Goal: Task Accomplishment & Management: Use online tool/utility

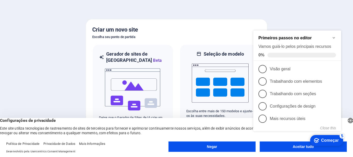
drag, startPoint x: 282, startPoint y: 146, endPoint x: 279, endPoint y: 145, distance: 3.3
click at [282, 146] on div "checkmark Começar 5 Primeiros passos no editor Vamos guiá-lo pelos principais r…" at bounding box center [298, 86] width 94 height 123
click at [296, 146] on div "checkmark Começar 5 Primeiros passos no editor Vamos guiá-lo pelos principais r…" at bounding box center [298, 86] width 94 height 123
click at [275, 147] on div "checkmark Começar 5 Primeiros passos no editor Vamos guiá-lo pelos principais r…" at bounding box center [298, 86] width 94 height 123
click at [320, 142] on div "checkmark Começar 5" at bounding box center [326, 140] width 25 height 5
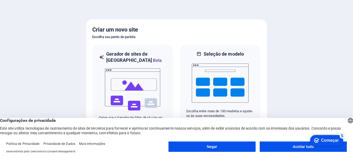
click at [307, 148] on appcues-checklist "Lista de verificação de ajuda contextual presente na tela" at bounding box center [326, 140] width 38 height 17
click at [287, 146] on button "Aceitar tudo" at bounding box center [302, 146] width 87 height 10
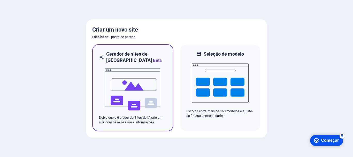
click at [138, 97] on img at bounding box center [132, 90] width 57 height 52
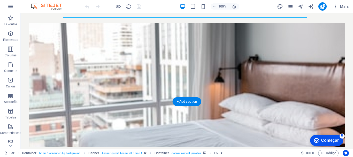
scroll to position [77, 0]
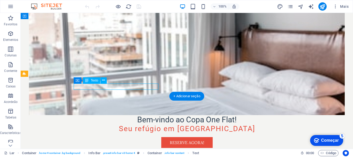
click at [152, 85] on div "Arraste aqui para substituir o conteúdo existente. Pressione “Ctrl” se quiser c…" at bounding box center [187, 41] width 332 height 213
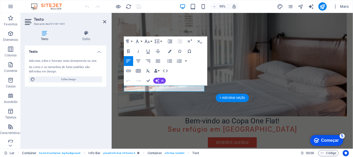
click at [232, 60] on figure at bounding box center [238, 56] width 241 height 130
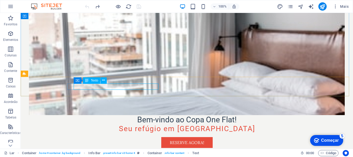
click at [93, 82] on font "Texto" at bounding box center [94, 80] width 7 height 4
click at [93, 80] on font "Texto" at bounding box center [94, 80] width 7 height 4
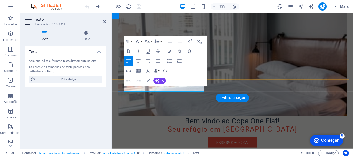
click at [46, 36] on h4 "Texto" at bounding box center [46, 35] width 42 height 11
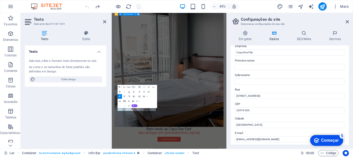
scroll to position [26, 0]
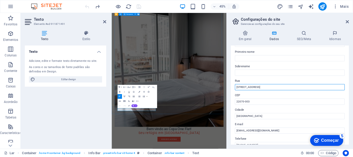
click at [256, 86] on input "Rua da Praia, 456" at bounding box center [290, 87] width 110 height 6
click at [250, 87] on input "Rua da Praia, 99" at bounding box center [290, 87] width 110 height 6
type input "Rua Rua Pompeu Loureiro , 99"
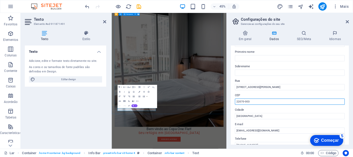
click at [250, 101] on input "22070-003" at bounding box center [290, 101] width 110 height 6
click at [243, 101] on input "22070-003" at bounding box center [290, 101] width 110 height 6
click at [256, 100] on input "22061-003" at bounding box center [290, 101] width 110 height 6
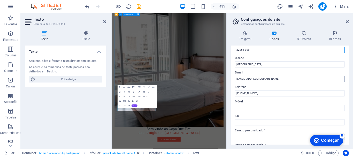
scroll to position [103, 0]
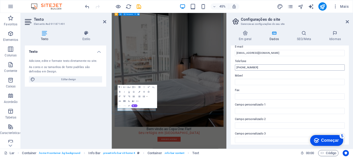
type input "22061-000"
click at [256, 67] on input "(21) 99999-9999" at bounding box center [290, 67] width 110 height 6
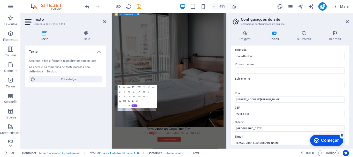
scroll to position [0, 0]
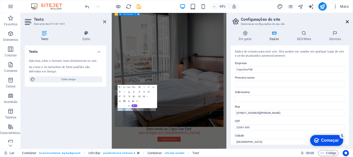
type input "[PHONE_NUMBER]"
click at [348, 22] on icon at bounding box center [346, 22] width 3 height 4
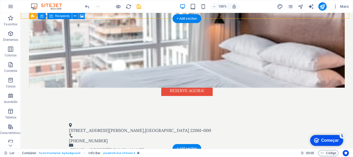
scroll to position [155, 0]
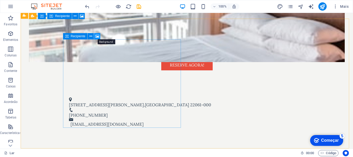
click at [97, 37] on icon at bounding box center [97, 36] width 4 height 5
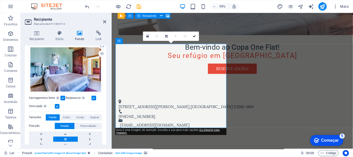
scroll to position [26, 0]
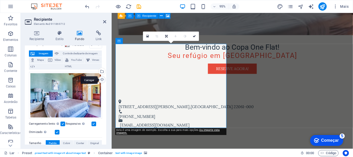
click at [102, 81] on div "Carregar" at bounding box center [102, 80] width 8 height 8
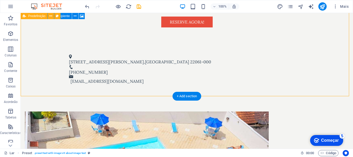
scroll to position [232, 0]
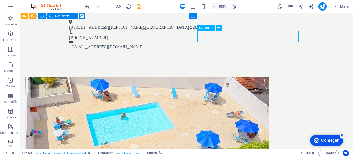
click at [206, 28] on font "Botão" at bounding box center [209, 28] width 8 height 4
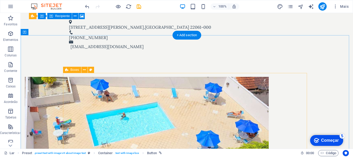
scroll to position [284, 0]
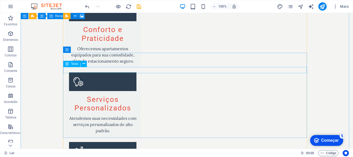
scroll to position [542, 0]
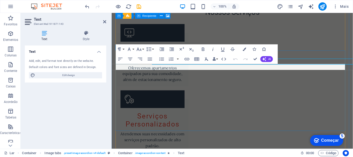
scroll to position [548, 0]
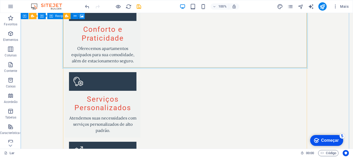
scroll to position [594, 0]
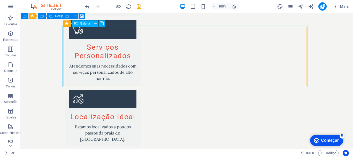
click at [85, 24] on font "Galeria" at bounding box center [85, 24] width 10 height 4
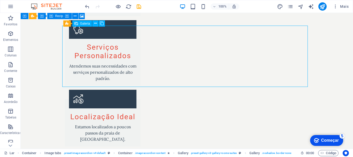
click at [84, 22] on font "Galeria" at bounding box center [85, 24] width 10 height 4
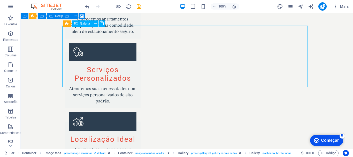
select select "4"
select select "px"
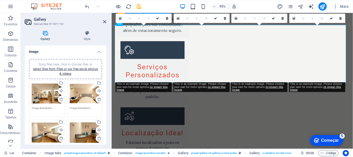
scroll to position [600, 0]
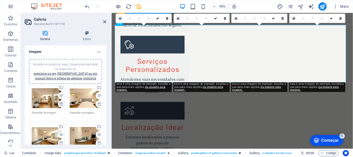
click at [60, 105] on icon at bounding box center [61, 104] width 4 height 4
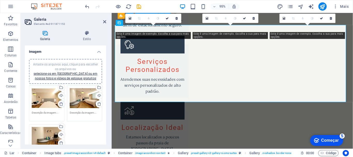
click at [60, 105] on icon at bounding box center [61, 104] width 4 height 4
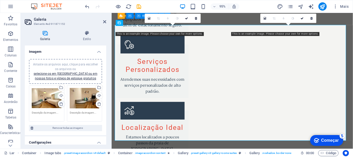
click at [60, 105] on icon at bounding box center [61, 104] width 4 height 4
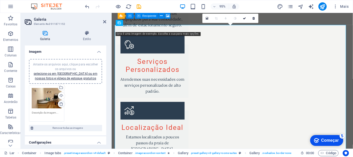
click at [60, 105] on icon at bounding box center [61, 104] width 4 height 4
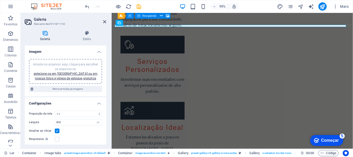
click at [63, 75] on div "Arraste os arquivos aqui, clique para escolher os arquivos ou selecione-os em A…" at bounding box center [65, 71] width 67 height 19
click at [63, 76] on font "selecione-os em [GEOGRAPHIC_DATA] ou em nossas fotos e vídeos de estoque gratui…" at bounding box center [66, 76] width 64 height 8
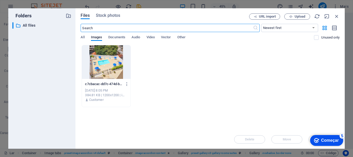
scroll to position [734, 0]
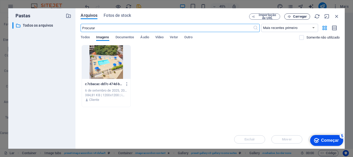
click at [293, 17] on font "Carregar" at bounding box center [300, 16] width 14 height 4
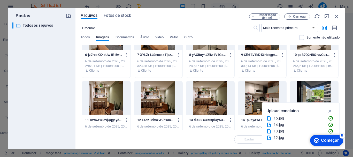
scroll to position [103, 0]
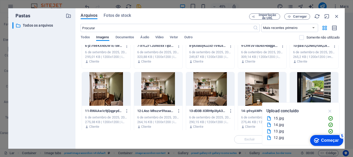
click at [330, 110] on icon "button" at bounding box center [330, 111] width 6 height 6
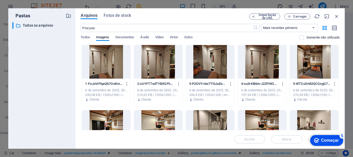
scroll to position [0, 0]
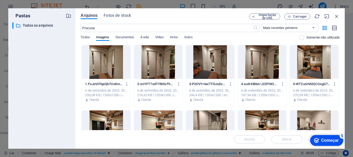
click at [99, 62] on div at bounding box center [106, 62] width 48 height 34
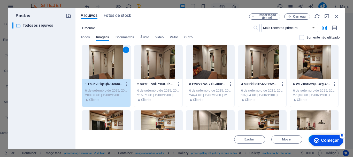
click at [154, 63] on div at bounding box center [158, 62] width 48 height 34
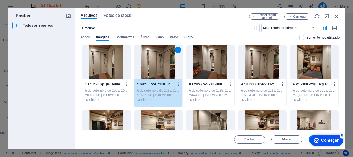
click at [118, 63] on div at bounding box center [106, 62] width 48 height 34
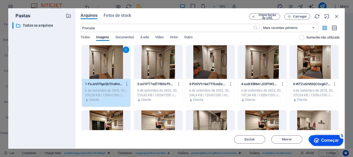
click at [148, 63] on div at bounding box center [158, 62] width 48 height 34
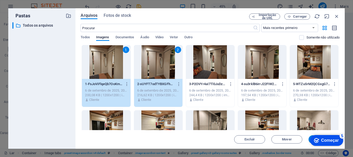
click at [199, 64] on div at bounding box center [210, 62] width 48 height 34
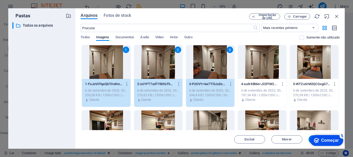
click at [248, 64] on div at bounding box center [262, 62] width 48 height 34
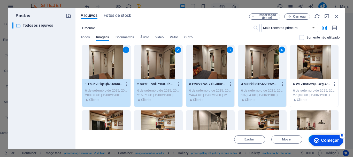
click at [298, 63] on div at bounding box center [314, 62] width 48 height 34
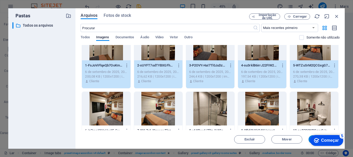
scroll to position [26, 0]
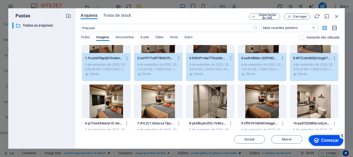
click at [120, 91] on div at bounding box center [106, 101] width 48 height 34
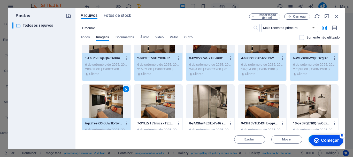
click at [148, 93] on div at bounding box center [158, 101] width 48 height 34
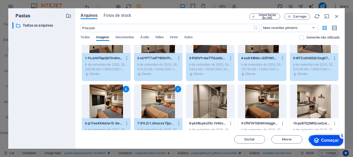
click at [201, 95] on div at bounding box center [210, 101] width 48 height 34
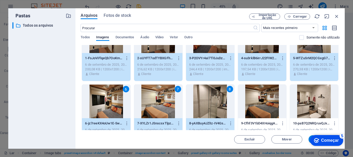
click at [251, 96] on div at bounding box center [262, 101] width 48 height 34
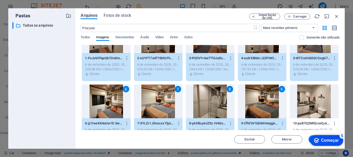
click at [312, 96] on div at bounding box center [314, 101] width 48 height 34
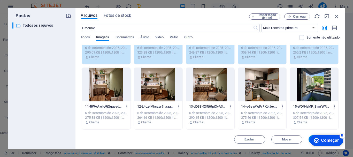
scroll to position [129, 0]
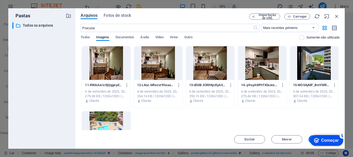
click at [99, 70] on div at bounding box center [106, 63] width 48 height 34
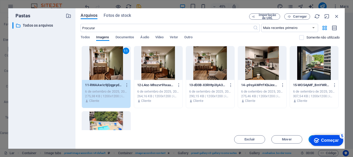
click at [154, 70] on div at bounding box center [158, 63] width 48 height 34
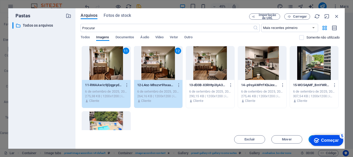
click at [205, 71] on div at bounding box center [210, 63] width 48 height 34
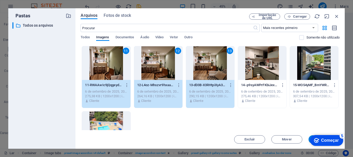
click at [262, 71] on div at bounding box center [262, 63] width 48 height 34
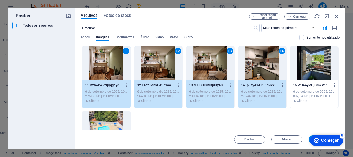
drag, startPoint x: 313, startPoint y: 73, endPoint x: 309, endPoint y: 73, distance: 4.6
click at [313, 73] on div at bounding box center [314, 63] width 48 height 34
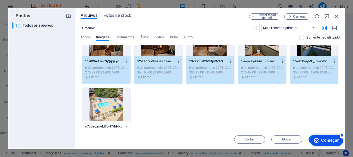
scroll to position [172, 0]
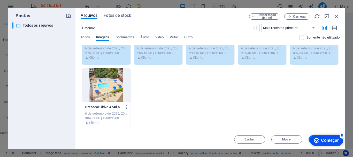
click at [309, 139] on div "checkmark Começar 5 Primeiros passos no editor Vamos guiá-lo pelos principais r…" at bounding box center [323, 139] width 44 height 15
click at [309, 137] on div "checkmark Começar 5 Primeiros passos no editor Vamos guiá-lo pelos principais r…" at bounding box center [323, 139] width 44 height 15
click at [321, 139] on font "Começar" at bounding box center [330, 140] width 18 height 4
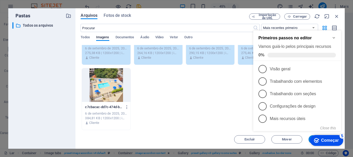
click at [204, 92] on div "1 1-FsJoViFlqeQb7OoKmwmyDA.jpg 1-FsJoViFlqeQb7OoKmwmyDA.jpg 6 de setembro de 20…" at bounding box center [210, 1] width 259 height 257
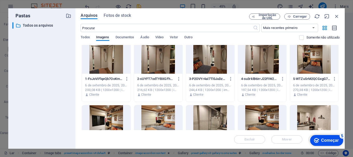
scroll to position [0, 0]
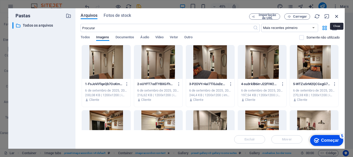
drag, startPoint x: 109, startPoint y: 48, endPoint x: 336, endPoint y: 18, distance: 229.1
click at [336, 18] on icon "button" at bounding box center [337, 16] width 6 height 6
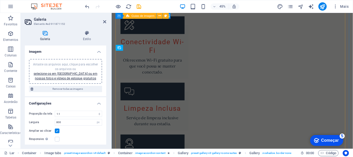
scroll to position [600, 0]
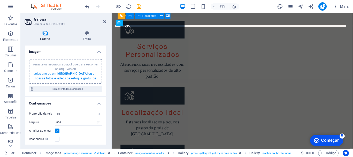
click at [55, 75] on font "selecione-os em [GEOGRAPHIC_DATA] ou em nossas fotos e vídeos de estoque gratui…" at bounding box center [66, 76] width 64 height 8
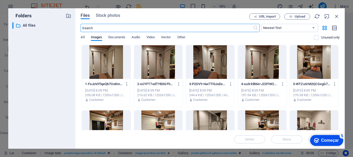
scroll to position [734, 0]
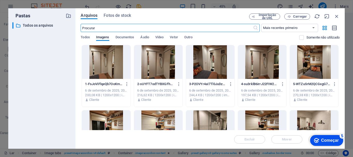
click at [97, 63] on div at bounding box center [106, 62] width 48 height 34
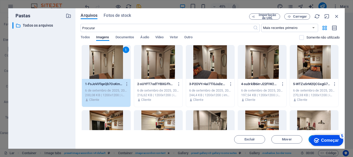
click at [148, 69] on div at bounding box center [158, 62] width 48 height 34
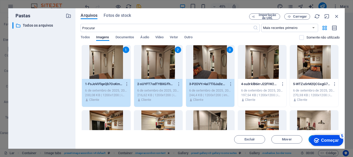
drag, startPoint x: 264, startPoint y: 65, endPoint x: 309, endPoint y: 66, distance: 44.4
click at [264, 64] on div at bounding box center [262, 62] width 48 height 34
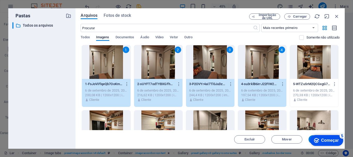
click at [310, 65] on div at bounding box center [314, 62] width 48 height 34
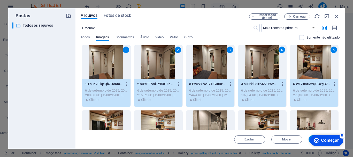
click at [98, 119] on div at bounding box center [106, 127] width 48 height 34
drag, startPoint x: 202, startPoint y: 116, endPoint x: 247, endPoint y: 116, distance: 45.4
click at [202, 116] on div at bounding box center [210, 127] width 48 height 34
click at [304, 115] on div at bounding box center [314, 127] width 48 height 34
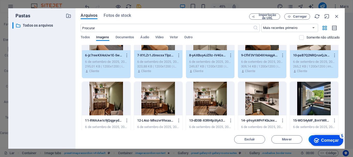
scroll to position [103, 0]
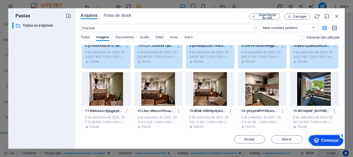
click at [118, 94] on div at bounding box center [106, 89] width 48 height 34
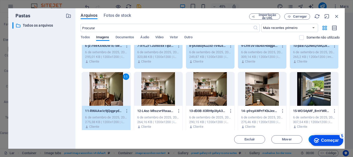
click at [161, 93] on div at bounding box center [158, 89] width 48 height 34
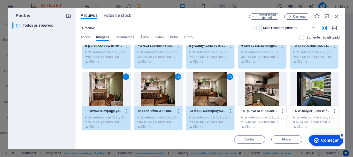
drag, startPoint x: 260, startPoint y: 94, endPoint x: 326, endPoint y: 92, distance: 66.4
click at [260, 93] on div at bounding box center [262, 89] width 48 height 34
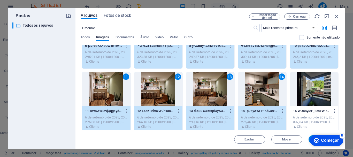
click at [327, 92] on div at bounding box center [314, 89] width 48 height 34
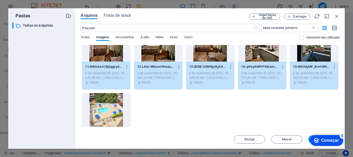
scroll to position [172, 0]
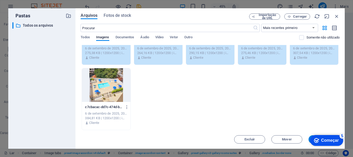
drag, startPoint x: 321, startPoint y: 139, endPoint x: 318, endPoint y: 116, distance: 22.8
click at [318, 132] on html "checkmark Começar 5 Primeiros passos no editor Vamos guiá-lo pelos principais r…" at bounding box center [326, 139] width 38 height 15
click at [320, 138] on div "checkmark Começar 5" at bounding box center [326, 140] width 25 height 5
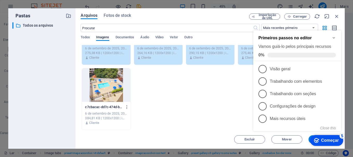
click at [334, 37] on icon "Minimize checklist" at bounding box center [333, 38] width 2 height 2
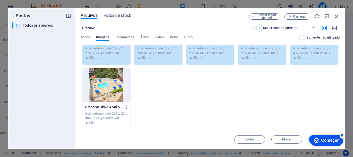
click at [342, 135] on font "5" at bounding box center [342, 135] width 2 height 4
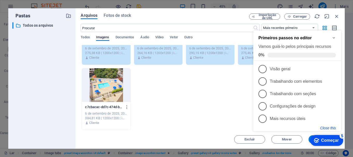
click at [330, 129] on button "Close this" at bounding box center [328, 128] width 16 height 4
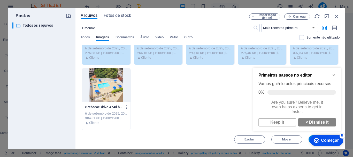
click at [232, 96] on div "1 1-FsJoViFlqeQb7OoKmwmyDA.jpg 1-FsJoViFlqeQb7OoKmwmyDA.jpg 6 de setembro de 20…" at bounding box center [210, 1] width 259 height 257
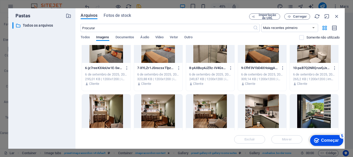
scroll to position [69, 0]
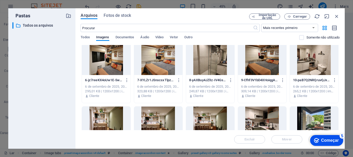
click at [256, 107] on div at bounding box center [262, 123] width 48 height 34
click at [309, 137] on div "checkmark Começar 5 Primeiros passos no editor Vamos guiá-lo pelos principais r…" at bounding box center [326, 139] width 38 height 15
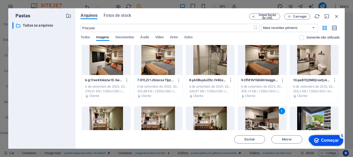
click at [319, 133] on div "checkmark Começar 5 Primeiros passos no editor Vamos guiá-lo pelos principais r…" at bounding box center [326, 139] width 38 height 15
click at [318, 131] on div "Excluir Mover Inserir" at bounding box center [210, 136] width 259 height 13
click at [301, 115] on div at bounding box center [314, 123] width 48 height 34
click at [301, 115] on div "1" at bounding box center [314, 123] width 48 height 34
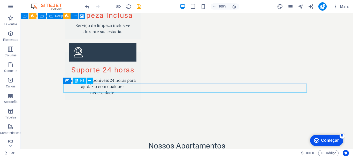
scroll to position [919, 0]
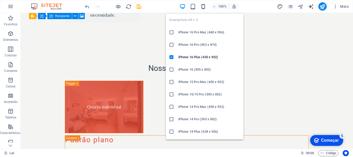
click at [204, 5] on icon "button" at bounding box center [203, 7] width 6 height 6
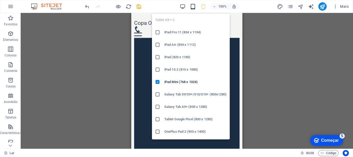
click at [193, 6] on icon "button" at bounding box center [193, 7] width 6 height 6
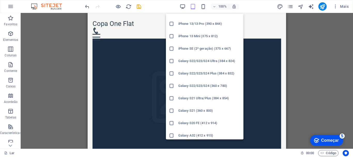
scroll to position [181, 0]
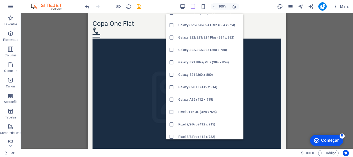
click at [189, 76] on h6 "Galaxy S21 (360 x 800)" at bounding box center [209, 75] width 62 height 6
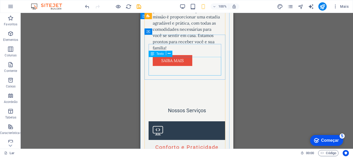
scroll to position [465, 0]
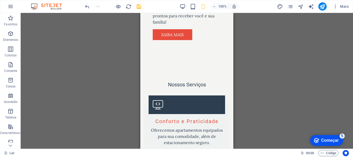
click at [287, 90] on div "H2 Recipiente Bandeira Bandeira Recipiente Botão Spacer H3 Recipiente Barra de …" at bounding box center [187, 81] width 332 height 136
click at [341, 6] on font "Mais" at bounding box center [344, 6] width 9 height 4
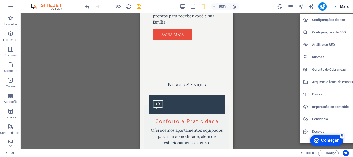
click at [321, 7] on div at bounding box center [176, 78] width 353 height 157
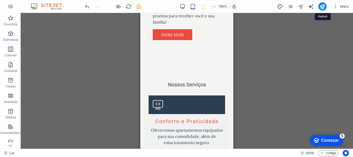
click at [321, 7] on icon "publicar" at bounding box center [322, 7] width 6 height 6
click at [322, 7] on icon "publicar" at bounding box center [322, 7] width 6 height 6
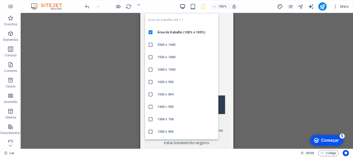
drag, startPoint x: 185, startPoint y: 6, endPoint x: 253, endPoint y: 48, distance: 79.6
click at [185, 6] on icon "button" at bounding box center [182, 7] width 6 height 6
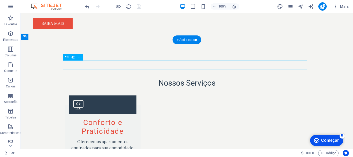
scroll to position [462, 0]
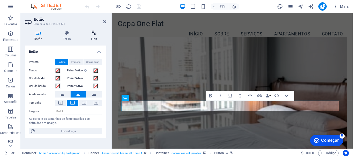
click at [93, 33] on icon at bounding box center [94, 32] width 24 height 5
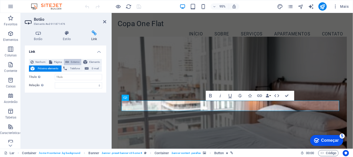
click at [74, 62] on font "Externo" at bounding box center [75, 61] width 9 height 3
select select "blank"
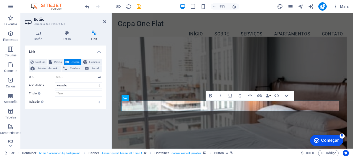
click at [59, 75] on input "URL" at bounding box center [78, 77] width 47 height 6
paste input "https://hospedapluss.com.br/"
type input "https://hospedapluss.com.br/"
click at [97, 85] on select "Nova aba Mesma aba Sobreposição" at bounding box center [78, 85] width 47 height 6
select select
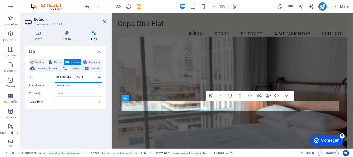
click at [55, 82] on select "Nova aba Mesma aba Sobreposição" at bounding box center [78, 85] width 47 height 6
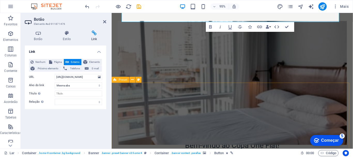
scroll to position [103, 0]
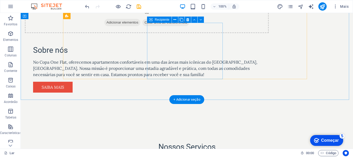
scroll to position [478, 0]
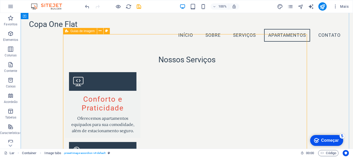
scroll to position [478, 0]
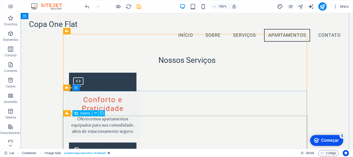
click at [85, 114] on font "Galeria" at bounding box center [85, 113] width 10 height 4
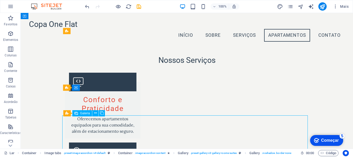
click at [85, 114] on font "Galeria" at bounding box center [85, 113] width 10 height 4
click at [85, 114] on div "H2 Recipiente Bandeira Banner Recipiente Botão Espaçador Recipiente Barra de me…" at bounding box center [187, 81] width 332 height 136
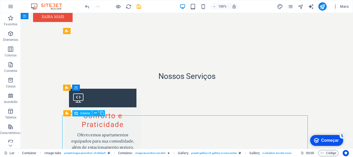
select select "4"
select select "px"
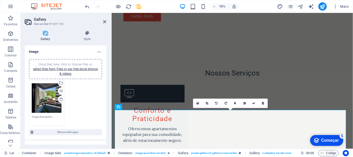
scroll to position [510, 0]
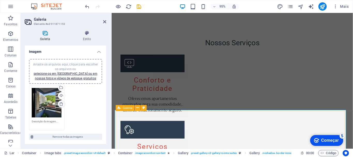
click at [63, 104] on icon at bounding box center [61, 104] width 4 height 4
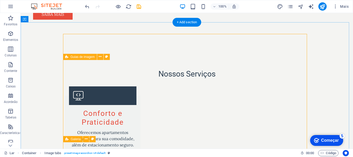
scroll to position [478, 0]
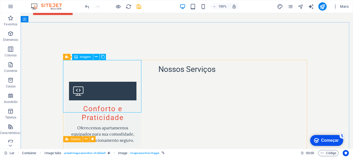
click at [83, 57] on font "Imagem" at bounding box center [85, 57] width 11 height 4
click at [84, 56] on font "Imagem" at bounding box center [85, 57] width 11 height 4
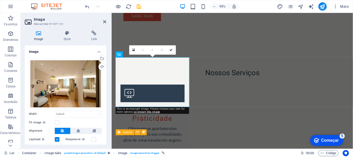
scroll to position [485, 0]
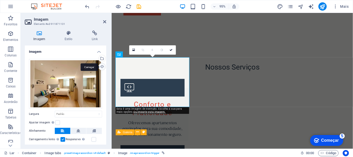
click at [99, 66] on div "Carregar" at bounding box center [102, 67] width 8 height 8
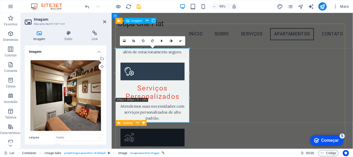
scroll to position [485, 0]
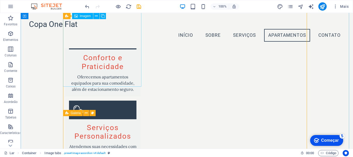
scroll to position [478, 0]
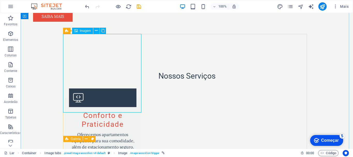
scroll to position [510, 0]
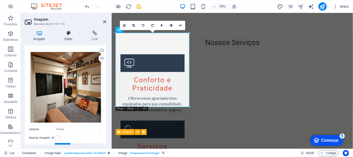
scroll to position [0, 0]
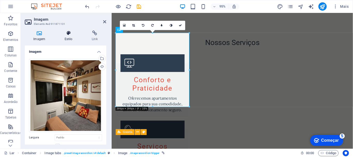
click at [69, 36] on h4 "Estilo" at bounding box center [69, 35] width 27 height 11
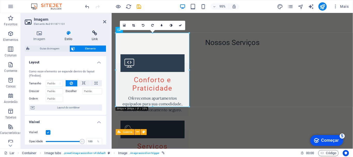
click at [92, 36] on h4 "Link" at bounding box center [94, 35] width 23 height 11
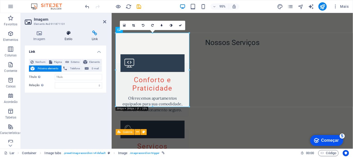
click at [65, 36] on h4 "Estilo" at bounding box center [69, 35] width 27 height 11
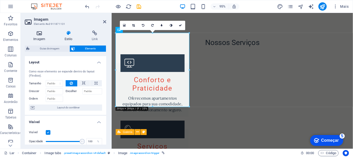
click at [42, 36] on h4 "Imagem" at bounding box center [40, 35] width 31 height 11
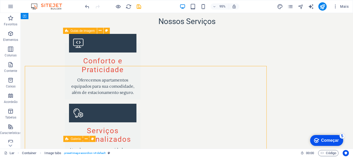
scroll to position [505, 0]
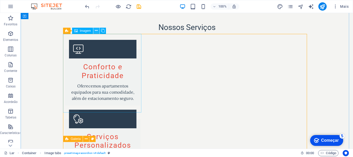
click at [95, 30] on icon at bounding box center [96, 30] width 3 height 5
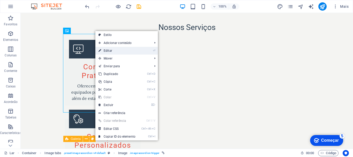
click at [101, 52] on icon at bounding box center [99, 51] width 3 height 8
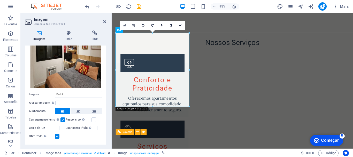
scroll to position [53, 0]
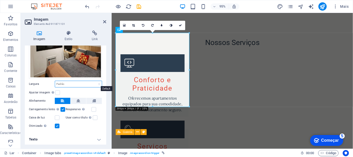
click at [97, 82] on select "Padrão auto px resto % em vh vw" at bounding box center [78, 84] width 47 height 6
click at [96, 138] on h4 "Texto" at bounding box center [65, 139] width 81 height 12
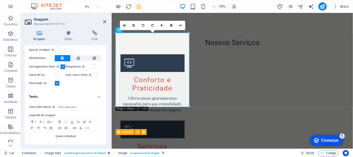
scroll to position [102, 0]
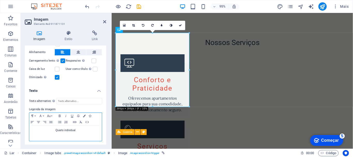
click at [76, 129] on p "Quarto individual" at bounding box center [65, 130] width 67 height 5
click at [78, 128] on p "Quarto individual" at bounding box center [65, 130] width 67 height 5
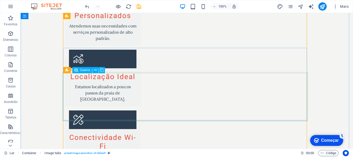
scroll to position [660, 0]
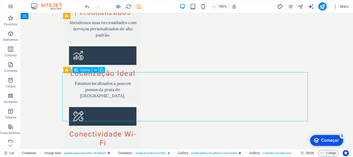
select select "4"
select select "px"
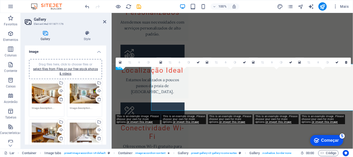
scroll to position [665, 0]
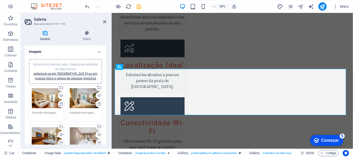
click at [60, 104] on icon at bounding box center [61, 104] width 4 height 4
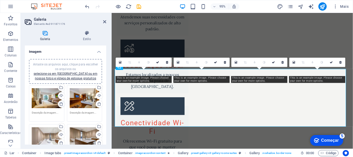
click at [60, 104] on icon at bounding box center [61, 104] width 4 height 4
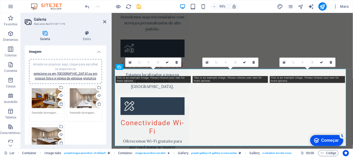
click at [60, 104] on icon at bounding box center [61, 104] width 4 height 4
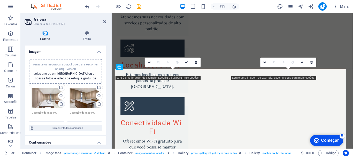
click at [60, 104] on icon at bounding box center [61, 104] width 4 height 4
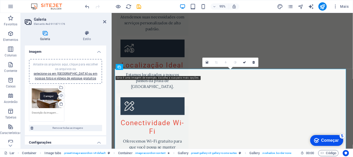
click at [61, 96] on div "Carregar" at bounding box center [61, 96] width 8 height 8
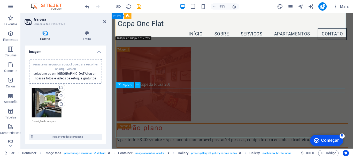
scroll to position [923, 0]
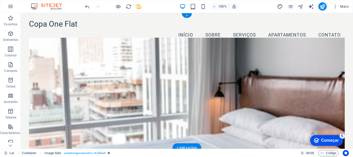
scroll to position [0, 0]
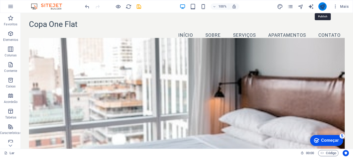
click at [323, 7] on icon "publicar" at bounding box center [322, 7] width 6 height 6
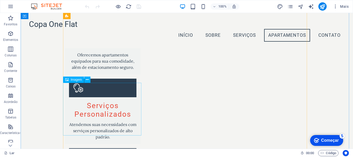
scroll to position [465, 0]
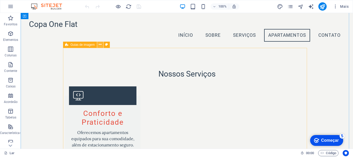
click at [99, 44] on icon at bounding box center [100, 44] width 3 height 5
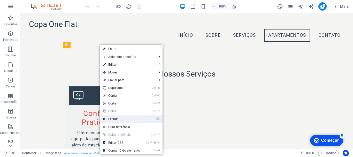
click at [123, 120] on link "⌦ Excluir" at bounding box center [121, 119] width 43 height 8
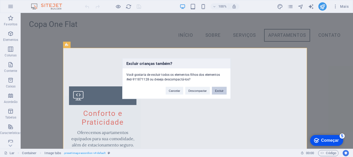
click at [217, 90] on font "Excluir" at bounding box center [219, 90] width 9 height 3
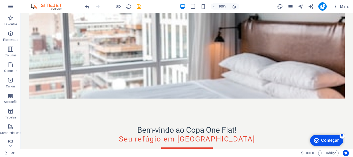
scroll to position [0, 0]
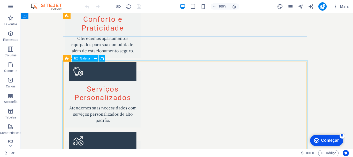
scroll to position [671, 0]
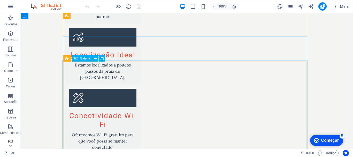
click at [84, 59] on font "Galeria" at bounding box center [85, 59] width 10 height 4
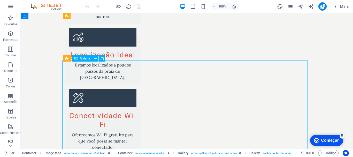
click at [84, 57] on font "Galeria" at bounding box center [85, 59] width 10 height 4
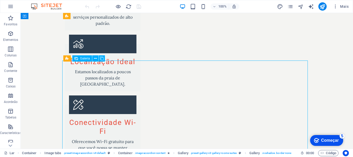
select select "4"
select select "px"
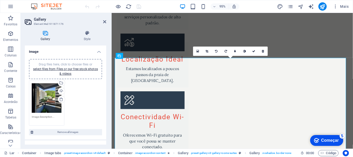
scroll to position [677, 0]
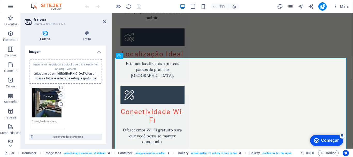
click at [61, 94] on div "Carregar" at bounding box center [61, 96] width 8 height 8
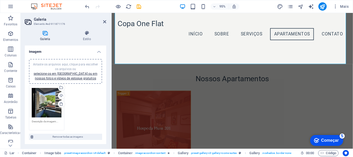
scroll to position [883, 0]
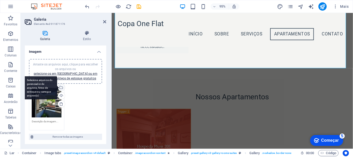
click at [57, 87] on div "Selecione arquivos do gerenciador de arquivos, fotos de estoque ou carregue arq…" at bounding box center [40, 87] width 34 height 23
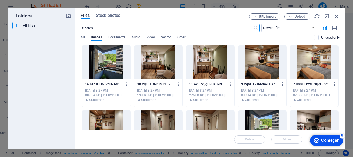
scroll to position [1044, 0]
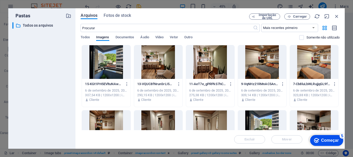
click at [98, 59] on div at bounding box center [106, 62] width 48 height 34
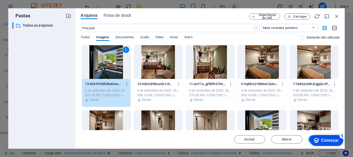
click at [148, 58] on div at bounding box center [158, 62] width 48 height 34
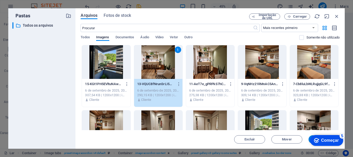
click at [114, 60] on div at bounding box center [106, 62] width 48 height 34
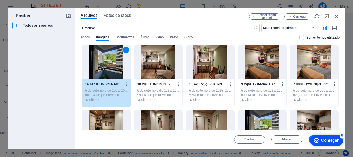
click at [144, 60] on div at bounding box center [158, 62] width 48 height 34
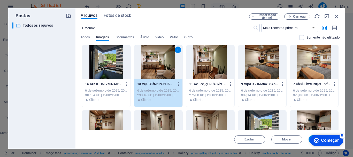
click at [112, 61] on div at bounding box center [106, 62] width 48 height 34
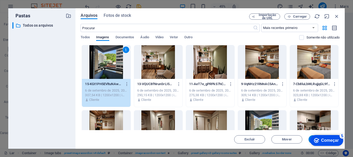
click at [208, 67] on div at bounding box center [210, 62] width 48 height 34
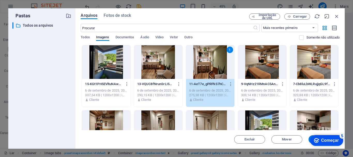
click at [261, 70] on div at bounding box center [262, 62] width 48 height 34
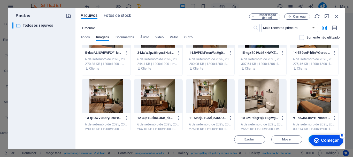
scroll to position [103, 0]
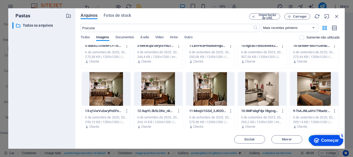
click at [309, 139] on div "checkmark Começar 5 Primeiros passos no editor Vamos guiá-lo pelos principais r…" at bounding box center [323, 139] width 44 height 15
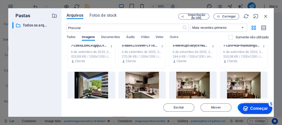
scroll to position [874, 0]
click at [239, 106] on div "checkmark Começar 5 Primeiros passos no editor Vamos guiá-lo pelos principais r…" at bounding box center [253, 108] width 44 height 15
click at [253, 110] on font "Começar" at bounding box center [259, 109] width 18 height 4
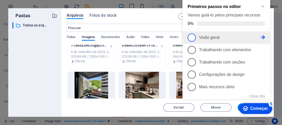
click at [194, 39] on span "1" at bounding box center [192, 38] width 8 height 8
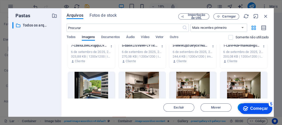
scroll to position [0, 0]
click at [243, 107] on icon "checkmark" at bounding box center [245, 108] width 5 height 5
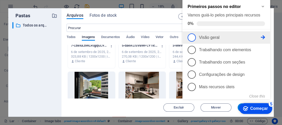
click at [193, 36] on span "1" at bounding box center [192, 38] width 8 height 8
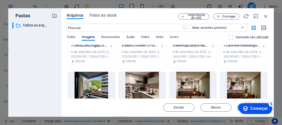
click at [245, 107] on icon "checkmark" at bounding box center [245, 108] width 5 height 5
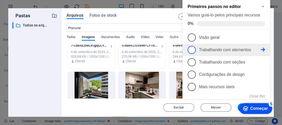
click at [194, 48] on span "2" at bounding box center [192, 50] width 8 height 8
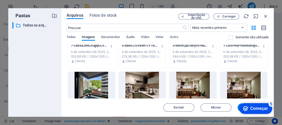
click at [258, 108] on font "Inserir" at bounding box center [253, 108] width 10 height 4
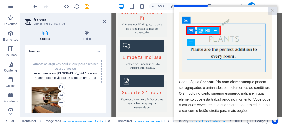
click at [166, 10] on div "65% Mais" at bounding box center [141, 6] width 282 height 12
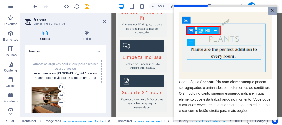
click at [271, 9] on font "×" at bounding box center [272, 10] width 3 height 7
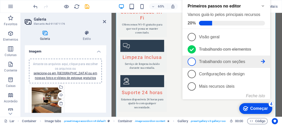
click at [197, 63] on link "3 Trabalhando com seções - incompleto" at bounding box center [226, 62] width 77 height 8
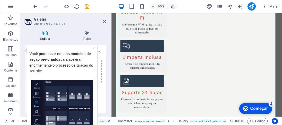
click at [263, 107] on font "Começar" at bounding box center [259, 109] width 18 height 4
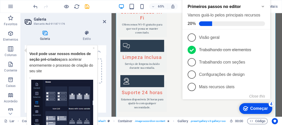
click at [74, 88] on img "Dica de ferramenta" at bounding box center [62, 119] width 62 height 79
click at [92, 48] on font "×" at bounding box center [93, 48] width 2 height 4
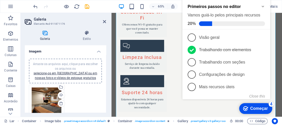
click at [250, 107] on font "Começar" at bounding box center [259, 109] width 18 height 4
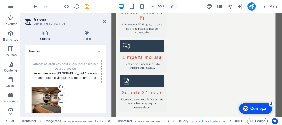
click at [268, 111] on font "Começar" at bounding box center [259, 109] width 18 height 4
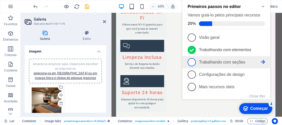
click at [227, 65] on link "3 Trabalhando com seções - incompleto" at bounding box center [226, 62] width 77 height 8
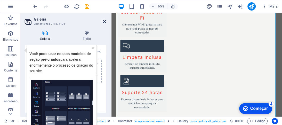
click at [104, 21] on icon at bounding box center [104, 22] width 3 height 4
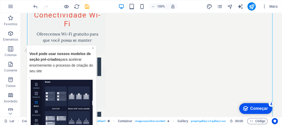
click at [92, 48] on font "×" at bounding box center [93, 48] width 2 height 4
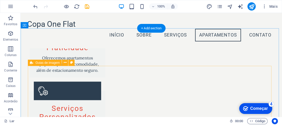
scroll to position [431, 0]
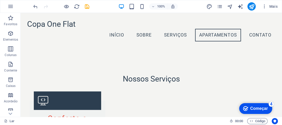
click at [250, 108] on font "Começar" at bounding box center [259, 109] width 18 height 4
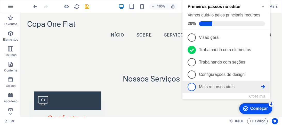
click at [196, 87] on link "5 Mais recursos úteis - incompleto" at bounding box center [226, 87] width 77 height 8
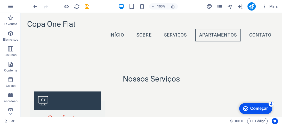
click at [258, 107] on font "Começar" at bounding box center [259, 109] width 18 height 4
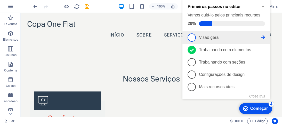
click at [263, 37] on icon at bounding box center [263, 37] width 4 height 4
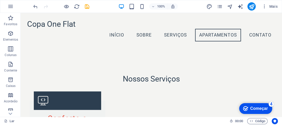
scroll to position [0, 0]
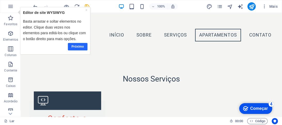
click at [79, 47] on font "Próximo" at bounding box center [77, 47] width 12 height 4
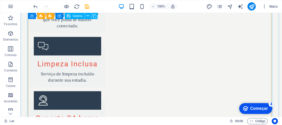
scroll to position [776, 0]
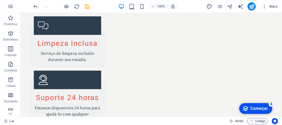
click at [248, 110] on div "checkmark Começar 4" at bounding box center [255, 108] width 25 height 5
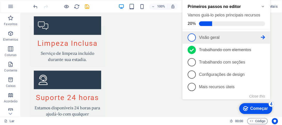
click at [210, 37] on font "Visão geral" at bounding box center [209, 37] width 21 height 4
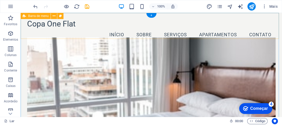
scroll to position [0, 0]
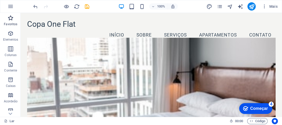
click at [11, 21] on icon "button" at bounding box center [10, 18] width 6 height 6
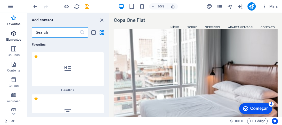
click at [15, 36] on icon "button" at bounding box center [14, 33] width 6 height 6
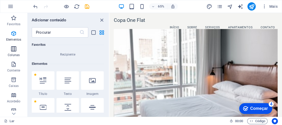
click at [12, 51] on icon "button" at bounding box center [14, 49] width 6 height 6
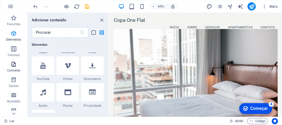
click at [11, 67] on icon "button" at bounding box center [14, 64] width 6 height 6
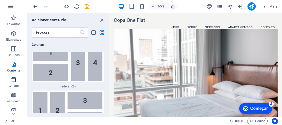
click at [12, 80] on icon "button" at bounding box center [14, 80] width 6 height 6
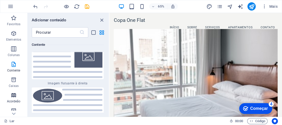
drag, startPoint x: 12, startPoint y: 92, endPoint x: 13, endPoint y: 104, distance: 11.7
click at [12, 94] on icon "button" at bounding box center [14, 95] width 6 height 6
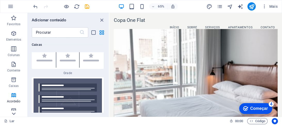
scroll to position [3161, 0]
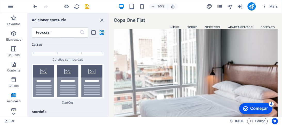
click at [12, 113] on icon at bounding box center [13, 114] width 7 height 7
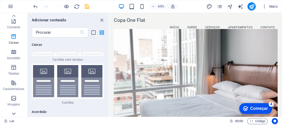
scroll to position [104, 0]
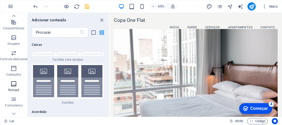
click at [12, 86] on icon "button" at bounding box center [14, 84] width 6 height 6
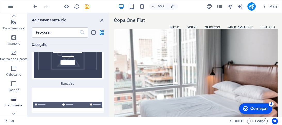
click at [14, 101] on icon "button" at bounding box center [14, 100] width 6 height 6
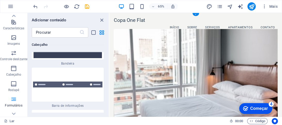
scroll to position [7502, 0]
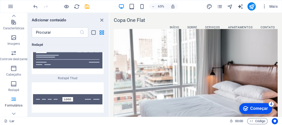
click at [263, 111] on font "Começar" at bounding box center [259, 109] width 18 height 4
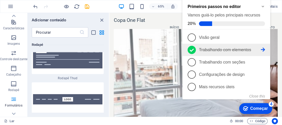
click at [213, 49] on font "Trabalhando com elementos" at bounding box center [225, 50] width 52 height 4
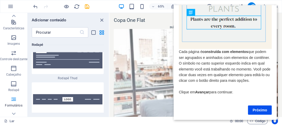
scroll to position [35, 0]
click at [269, 107] on link "Próximo" at bounding box center [260, 110] width 24 height 9
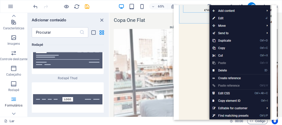
scroll to position [120, 0]
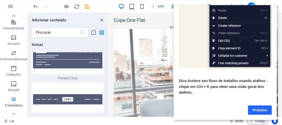
click at [256, 106] on link "Próximo" at bounding box center [260, 110] width 24 height 9
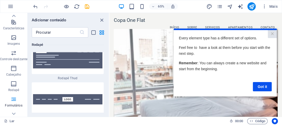
scroll to position [0, 0]
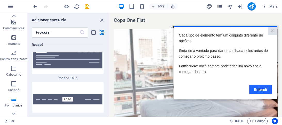
click at [254, 90] on font "Entendi" at bounding box center [260, 90] width 13 height 4
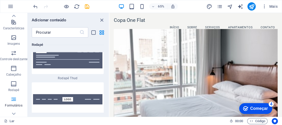
click at [260, 108] on font "Começar" at bounding box center [259, 109] width 18 height 4
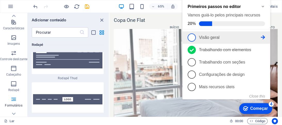
click at [219, 40] on link "1 Visão geral - incompleto" at bounding box center [226, 38] width 77 height 8
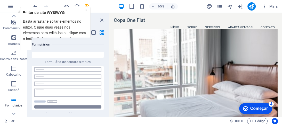
scroll to position [7688, 0]
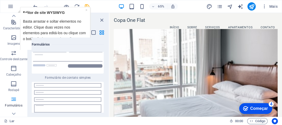
click at [64, 17] on div "Basta arrastar e soltar elementos no editor. Clique duas vezes nos elementos pa…" at bounding box center [55, 28] width 65 height 26
click at [28, 12] on font "Editor de site WYSIWYG" at bounding box center [44, 12] width 42 height 4
drag, startPoint x: 22, startPoint y: 8, endPoint x: 21, endPoint y: 12, distance: 4.2
click at [22, 8] on div "× Editor de site WYSIWYG Basta arrastar e soltar elementos no editor. Clique du…" at bounding box center [54, 30] width 67 height 45
click at [14, 16] on icon at bounding box center [14, 16] width 4 height 2
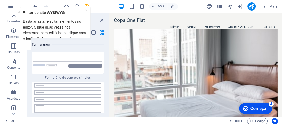
scroll to position [0, 0]
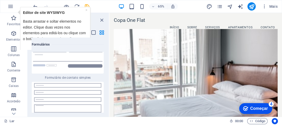
click at [14, 16] on icon "button" at bounding box center [14, 18] width 6 height 6
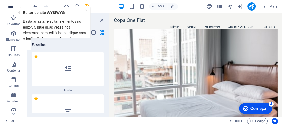
click at [13, 8] on icon "button" at bounding box center [10, 6] width 6 height 6
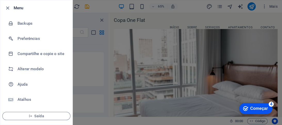
click at [13, 8] on div at bounding box center [8, 8] width 9 height 6
click at [8, 8] on icon "button" at bounding box center [8, 8] width 6 height 6
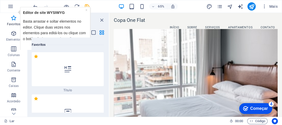
click at [29, 28] on font "Basta arrastar e soltar elementos no editor. Clique duas vezes nos elementos pa…" at bounding box center [54, 29] width 63 height 21
click at [13, 32] on icon "button" at bounding box center [14, 33] width 6 height 6
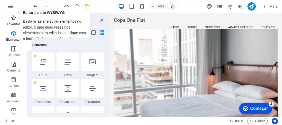
click at [13, 23] on font "Favoritos" at bounding box center [13, 24] width 13 height 4
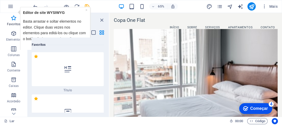
click at [250, 109] on font "Começar" at bounding box center [259, 109] width 18 height 4
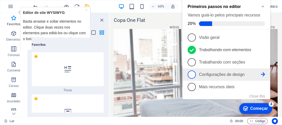
click at [229, 76] on font "Configurações de design" at bounding box center [222, 75] width 46 height 4
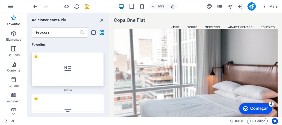
click at [65, 68] on icon at bounding box center [68, 69] width 7 height 7
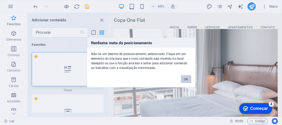
click at [181, 80] on button "OK" at bounding box center [186, 80] width 10 height 8
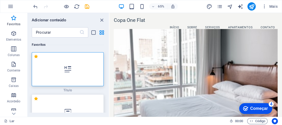
click at [72, 100] on div at bounding box center [68, 112] width 72 height 34
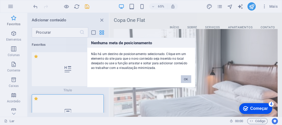
click at [187, 80] on font "OK" at bounding box center [186, 79] width 4 height 3
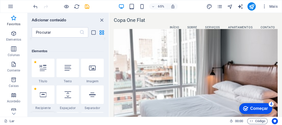
scroll to position [124, 0]
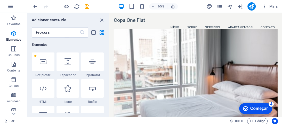
click at [256, 111] on font "Começar" at bounding box center [259, 109] width 18 height 4
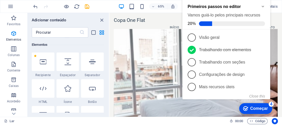
click at [240, 22] on span at bounding box center [232, 23] width 66 height 5
click at [255, 96] on button "Close this" at bounding box center [257, 97] width 16 height 4
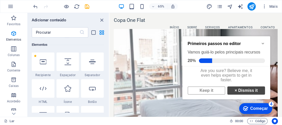
click at [241, 95] on link "× Dismiss it" at bounding box center [246, 91] width 38 height 8
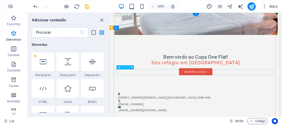
scroll to position [0, 0]
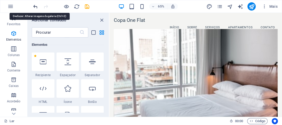
click at [35, 7] on icon "desfazer" at bounding box center [36, 7] width 6 height 6
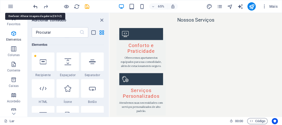
scroll to position [782, 0]
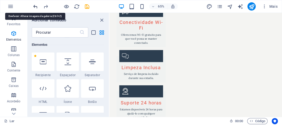
click at [35, 7] on icon "desfazer" at bounding box center [36, 7] width 6 height 6
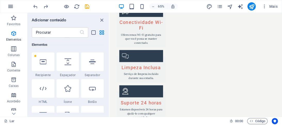
click at [12, 6] on icon "button" at bounding box center [10, 6] width 6 height 6
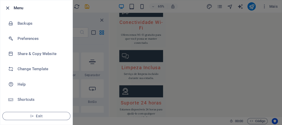
click at [7, 6] on icon "button" at bounding box center [8, 8] width 6 height 6
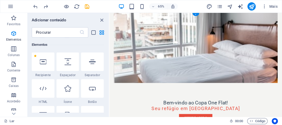
scroll to position [0, 0]
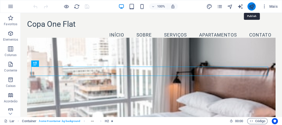
click at [250, 8] on icon "publicar" at bounding box center [252, 7] width 6 height 6
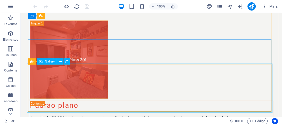
scroll to position [971, 0]
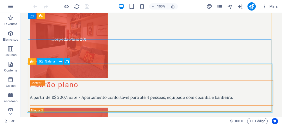
click at [51, 62] on font "Galeria" at bounding box center [50, 62] width 10 height 4
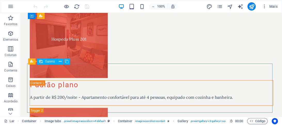
click at [51, 62] on font "Galeria" at bounding box center [50, 62] width 10 height 4
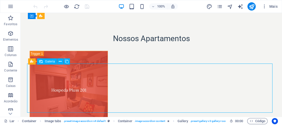
select select "4"
select select "px"
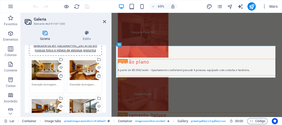
scroll to position [21, 0]
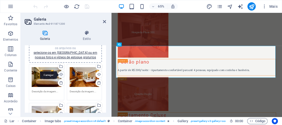
click at [60, 76] on div "Carregar" at bounding box center [61, 76] width 8 height 8
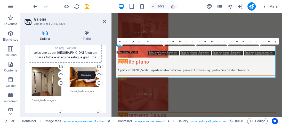
click at [98, 75] on div "Carregar" at bounding box center [99, 76] width 8 height 8
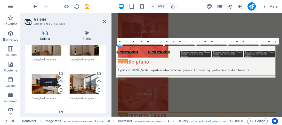
scroll to position [62, 0]
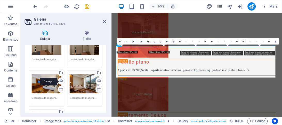
click at [61, 80] on div "Carregar" at bounding box center [61, 82] width 8 height 8
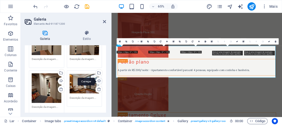
click at [99, 81] on div "Carregar" at bounding box center [99, 82] width 8 height 8
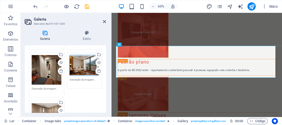
scroll to position [103, 0]
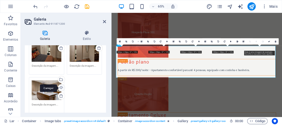
click at [60, 86] on div "Carregar" at bounding box center [61, 89] width 8 height 8
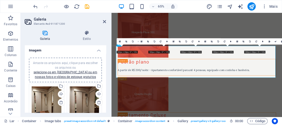
scroll to position [0, 0]
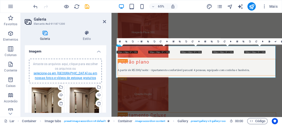
click at [66, 78] on font "selecione-os em Arquivos ou em nossas fotos e vídeos de estoque gratuitos" at bounding box center [66, 76] width 64 height 8
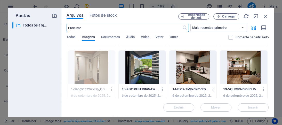
scroll to position [62, 0]
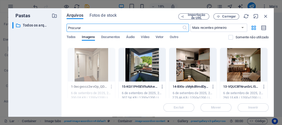
click at [190, 72] on div at bounding box center [192, 65] width 47 height 34
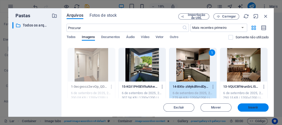
drag, startPoint x: 248, startPoint y: 107, endPoint x: 104, endPoint y: 102, distance: 144.2
click at [248, 107] on font "Inserir" at bounding box center [253, 108] width 10 height 4
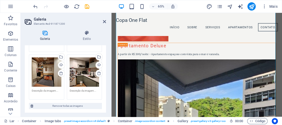
scroll to position [124, 0]
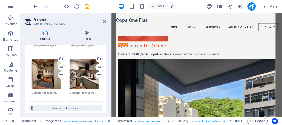
click at [98, 74] on icon at bounding box center [99, 76] width 4 height 4
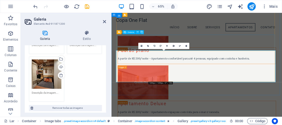
scroll to position [992, 0]
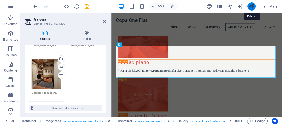
drag, startPoint x: 253, startPoint y: 5, endPoint x: 175, endPoint y: 35, distance: 83.1
click at [253, 5] on icon "publicar" at bounding box center [252, 7] width 6 height 6
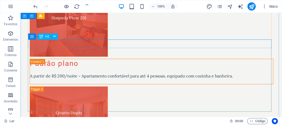
scroll to position [971, 0]
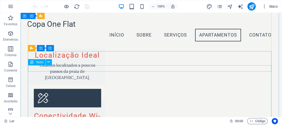
scroll to position [605, 0]
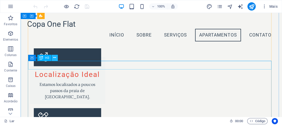
click at [54, 59] on icon at bounding box center [54, 57] width 3 height 5
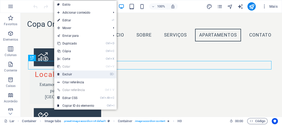
drag, startPoint x: 68, startPoint y: 75, endPoint x: 48, endPoint y: 62, distance: 23.8
click at [68, 75] on font "Excluir" at bounding box center [67, 75] width 10 height 4
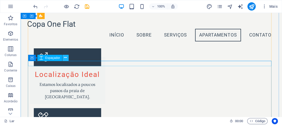
click at [67, 59] on button at bounding box center [65, 58] width 6 height 6
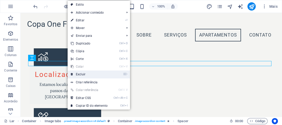
click at [84, 73] on font "Excluir" at bounding box center [81, 75] width 10 height 4
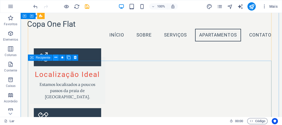
click at [56, 58] on icon at bounding box center [55, 57] width 3 height 5
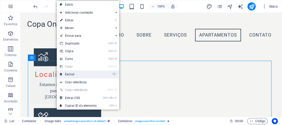
click at [74, 76] on font "Excluir" at bounding box center [70, 75] width 10 height 4
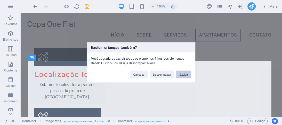
click at [182, 75] on font "Excluir" at bounding box center [183, 74] width 9 height 3
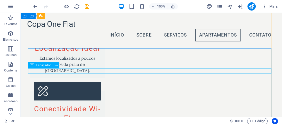
scroll to position [605, 0]
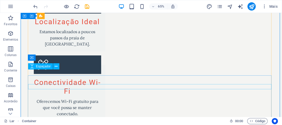
scroll to position [620, 0]
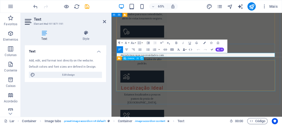
scroll to position [667, 0]
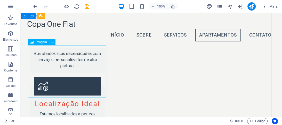
scroll to position [564, 0]
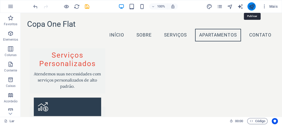
click at [250, 9] on icon "publicar" at bounding box center [252, 7] width 6 height 6
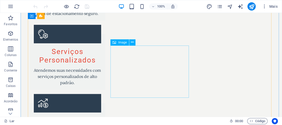
scroll to position [578, 0]
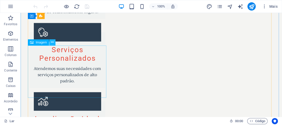
click at [54, 42] on button at bounding box center [52, 43] width 6 height 6
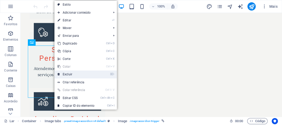
click at [68, 74] on font "Excluir" at bounding box center [68, 75] width 10 height 4
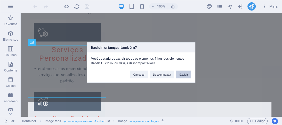
click at [189, 75] on button "Excluir" at bounding box center [183, 75] width 15 height 8
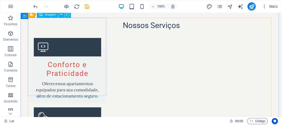
scroll to position [496, 0]
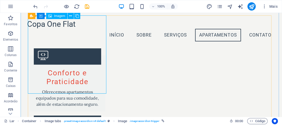
scroll to position [460, 0]
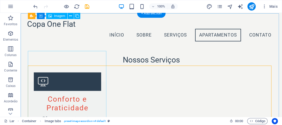
scroll to position [440, 0]
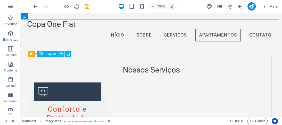
click at [59, 53] on button at bounding box center [61, 54] width 6 height 6
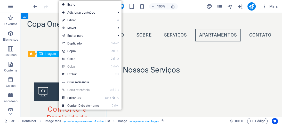
click at [51, 55] on font "Imagem" at bounding box center [50, 54] width 11 height 4
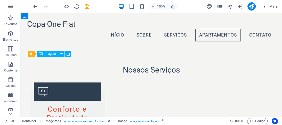
click at [51, 55] on font "Imagem" at bounding box center [50, 54] width 11 height 4
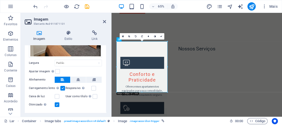
scroll to position [84, 0]
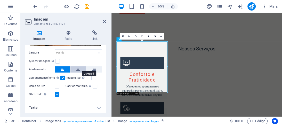
click at [77, 68] on icon at bounding box center [78, 70] width 4 height 6
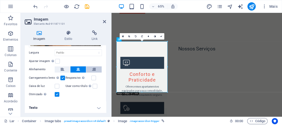
click at [93, 68] on icon at bounding box center [94, 70] width 4 height 6
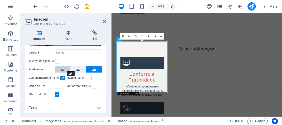
click at [65, 68] on button at bounding box center [62, 70] width 15 height 6
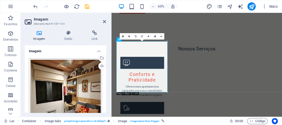
scroll to position [0, 0]
click at [64, 38] on h4 "Estilo" at bounding box center [69, 35] width 27 height 11
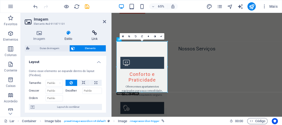
click at [93, 38] on font "Link" at bounding box center [95, 39] width 6 height 4
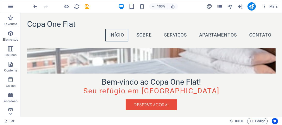
scroll to position [68, 0]
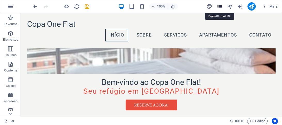
click at [220, 6] on icon "páginas" at bounding box center [220, 7] width 6 height 6
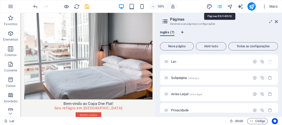
click at [220, 6] on icon "páginas" at bounding box center [220, 7] width 6 height 6
click at [276, 23] on icon at bounding box center [276, 22] width 3 height 4
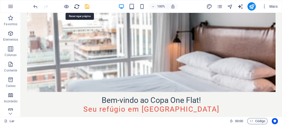
click at [76, 5] on icon "recarregar" at bounding box center [77, 7] width 6 height 6
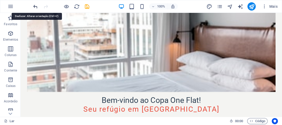
click at [37, 8] on icon "desfazer" at bounding box center [36, 7] width 6 height 6
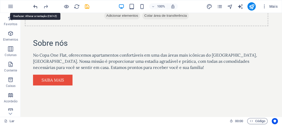
scroll to position [486, 0]
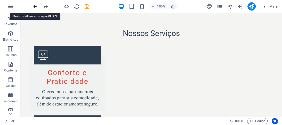
click at [37, 8] on icon "desfazer" at bounding box center [36, 7] width 6 height 6
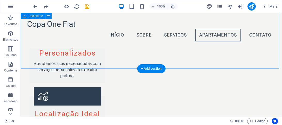
scroll to position [492, 0]
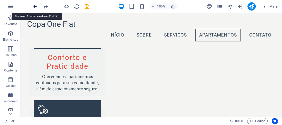
click at [34, 7] on icon "desfazer" at bounding box center [36, 7] width 6 height 6
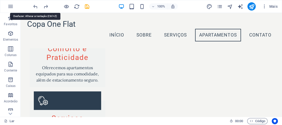
click at [35, 6] on icon "desfazer" at bounding box center [36, 7] width 6 height 6
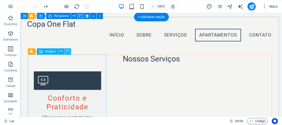
scroll to position [430, 0]
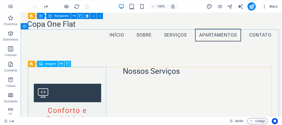
click at [61, 64] on icon at bounding box center [61, 63] width 3 height 5
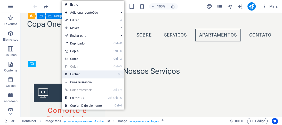
click at [75, 75] on font "Excluir" at bounding box center [75, 75] width 10 height 4
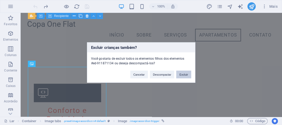
click at [184, 74] on font "Excluir" at bounding box center [183, 74] width 9 height 3
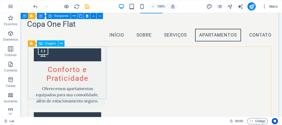
scroll to position [450, 0]
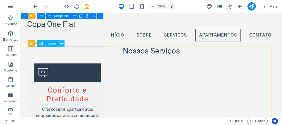
click at [62, 44] on icon at bounding box center [61, 43] width 3 height 5
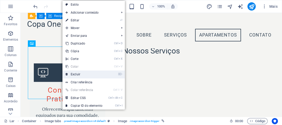
click at [84, 77] on link "⌦ Excluir" at bounding box center [83, 75] width 43 height 8
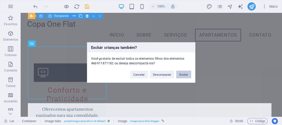
click at [181, 76] on button "Excluir" at bounding box center [183, 75] width 15 height 8
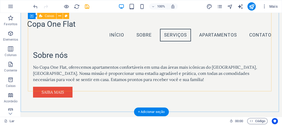
scroll to position [347, 0]
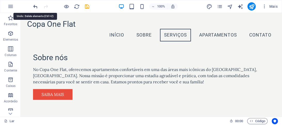
click at [36, 6] on icon "desfazer" at bounding box center [36, 7] width 6 height 6
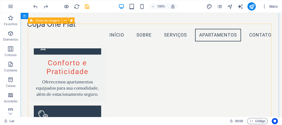
scroll to position [471, 0]
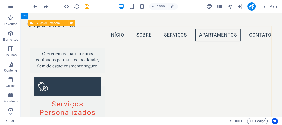
scroll to position [470, 0]
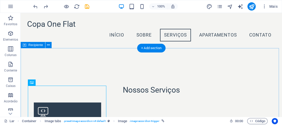
scroll to position [408, 0]
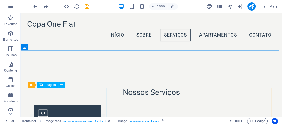
click at [53, 86] on font "Imagem" at bounding box center [50, 85] width 11 height 4
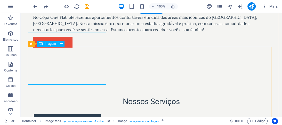
scroll to position [465, 0]
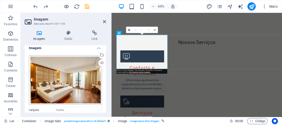
scroll to position [0, 0]
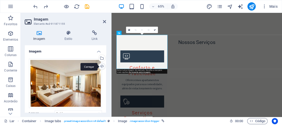
click at [99, 66] on div "Carregar" at bounding box center [102, 67] width 8 height 8
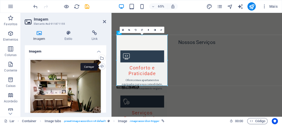
click at [101, 67] on div "Carregar" at bounding box center [102, 67] width 8 height 8
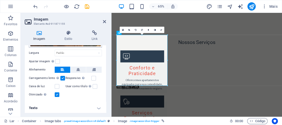
scroll to position [84, 0]
drag, startPoint x: 97, startPoint y: 106, endPoint x: 89, endPoint y: 104, distance: 7.9
click at [97, 106] on h4 "Texto" at bounding box center [65, 108] width 81 height 12
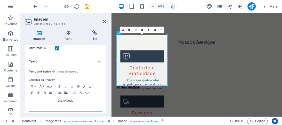
scroll to position [133, 0]
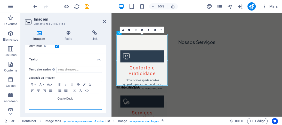
click at [72, 98] on font "Quarto Duplo" at bounding box center [66, 99] width 16 height 3
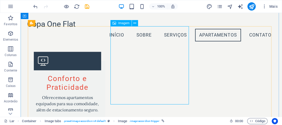
scroll to position [450, 0]
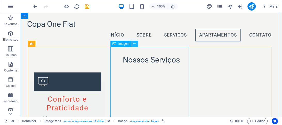
click at [136, 45] on icon at bounding box center [134, 43] width 3 height 5
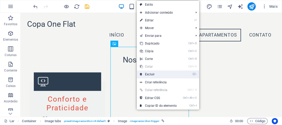
click at [151, 73] on font "Excluir" at bounding box center [150, 75] width 10 height 4
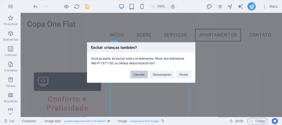
click at [141, 75] on font "Cancelar" at bounding box center [138, 74] width 11 height 3
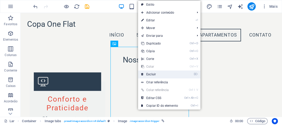
click at [146, 72] on link "⌦ Excluir" at bounding box center [159, 75] width 43 height 8
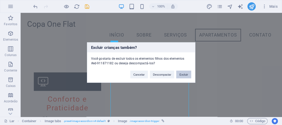
click at [183, 73] on font "Excluir" at bounding box center [183, 74] width 9 height 3
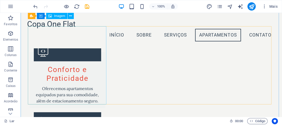
scroll to position [470, 0]
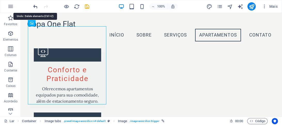
click at [35, 7] on icon "desfazer" at bounding box center [36, 7] width 6 height 6
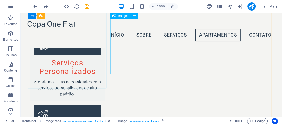
scroll to position [491, 0]
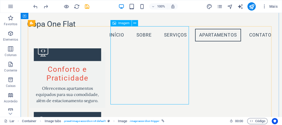
scroll to position [470, 0]
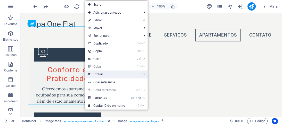
click at [98, 75] on font "Excluir" at bounding box center [98, 75] width 10 height 4
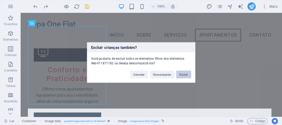
drag, startPoint x: 182, startPoint y: 74, endPoint x: 144, endPoint y: 61, distance: 40.3
click at [182, 74] on font "Excluir" at bounding box center [183, 74] width 9 height 3
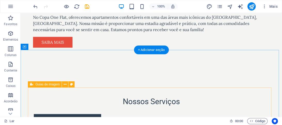
scroll to position [444, 0]
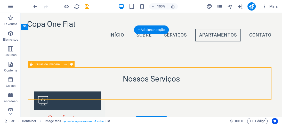
scroll to position [429, 0]
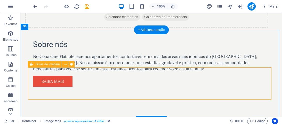
scroll to position [492, 0]
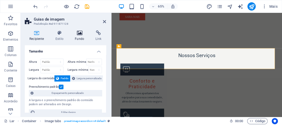
click at [78, 38] on font "Fundo" at bounding box center [79, 39] width 9 height 4
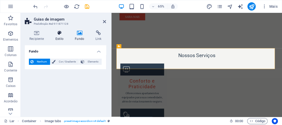
click at [62, 38] on font "Estilo" at bounding box center [60, 39] width 8 height 4
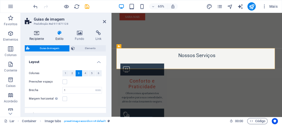
click at [39, 38] on font "Recipiente" at bounding box center [36, 39] width 14 height 4
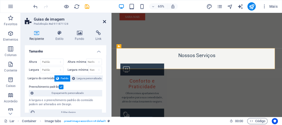
click at [103, 22] on icon at bounding box center [104, 22] width 3 height 4
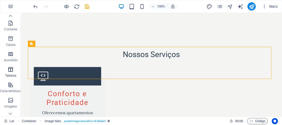
scroll to position [62, 0]
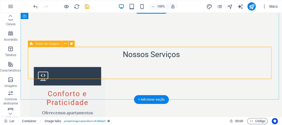
drag, startPoint x: 32, startPoint y: 97, endPoint x: 88, endPoint y: 69, distance: 62.8
drag, startPoint x: 31, startPoint y: 93, endPoint x: 114, endPoint y: 64, distance: 88.0
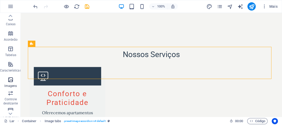
click at [11, 79] on icon "button" at bounding box center [10, 80] width 6 height 6
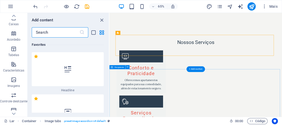
scroll to position [5061, 0]
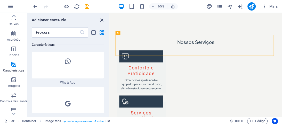
drag, startPoint x: 104, startPoint y: 20, endPoint x: 91, endPoint y: 16, distance: 13.8
click at [104, 20] on icon "fechar painel" at bounding box center [102, 20] width 6 height 6
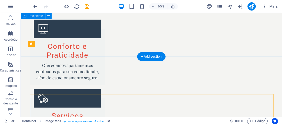
scroll to position [465, 0]
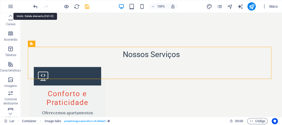
click at [35, 7] on icon "desfazer" at bounding box center [36, 7] width 6 height 6
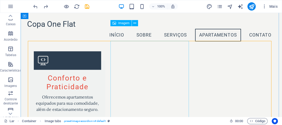
scroll to position [470, 0]
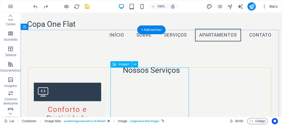
scroll to position [429, 0]
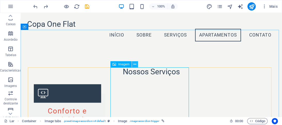
click at [135, 65] on icon at bounding box center [134, 64] width 3 height 5
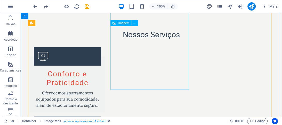
scroll to position [485, 0]
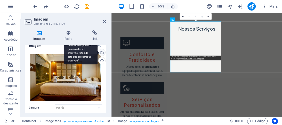
scroll to position [0, 0]
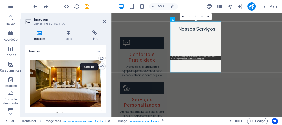
click at [100, 67] on div "Carregar" at bounding box center [102, 67] width 8 height 8
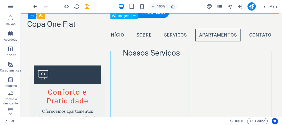
scroll to position [446, 0]
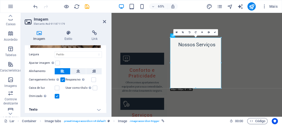
scroll to position [84, 0]
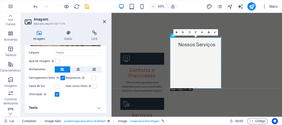
drag, startPoint x: 97, startPoint y: 108, endPoint x: 70, endPoint y: 95, distance: 29.8
click at [97, 108] on h4 "Texto" at bounding box center [65, 108] width 81 height 12
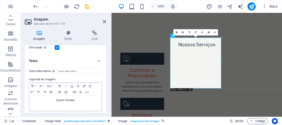
scroll to position [133, 0]
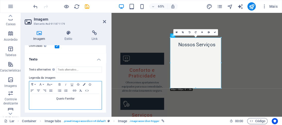
click at [75, 98] on p "Quarto Familiar" at bounding box center [65, 99] width 67 height 5
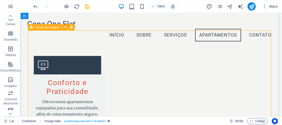
scroll to position [425, 0]
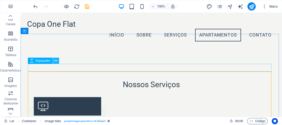
click at [57, 61] on icon at bounding box center [55, 60] width 3 height 5
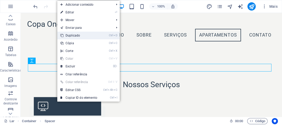
click at [74, 35] on font "Duplicado" at bounding box center [73, 36] width 14 height 4
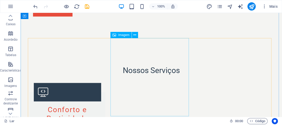
scroll to position [481, 0]
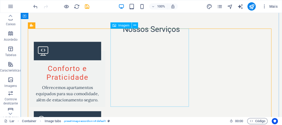
scroll to position [522, 0]
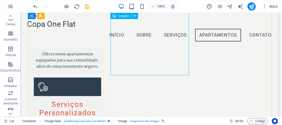
scroll to position [507, 0]
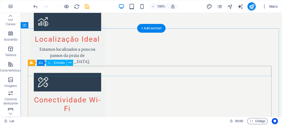
scroll to position [667, 0]
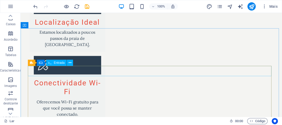
click at [51, 64] on icon at bounding box center [49, 63] width 3 height 6
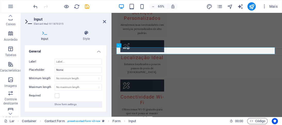
scroll to position [714, 0]
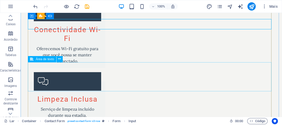
scroll to position [693, 0]
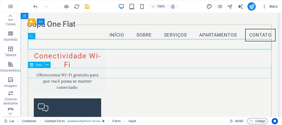
click at [36, 67] on font "Data" at bounding box center [38, 65] width 6 height 4
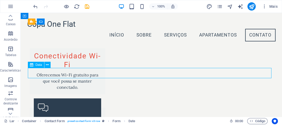
click at [37, 66] on font "Data" at bounding box center [38, 65] width 6 height 4
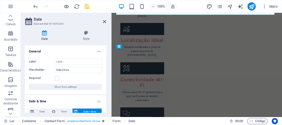
scroll to position [756, 0]
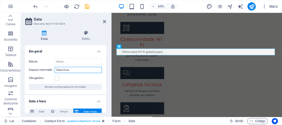
click at [86, 71] on input "Data e hora" at bounding box center [78, 70] width 47 height 6
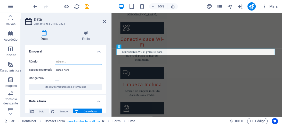
click at [85, 62] on input "Rótulo" at bounding box center [78, 62] width 47 height 6
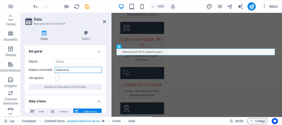
click at [86, 69] on input "Data e hora" at bounding box center [78, 70] width 47 height 6
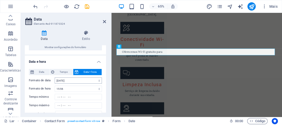
scroll to position [41, 0]
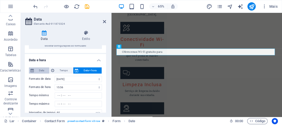
click at [40, 72] on font "Data" at bounding box center [41, 70] width 5 height 3
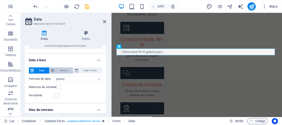
click at [55, 72] on button "Tempo" at bounding box center [61, 71] width 23 height 6
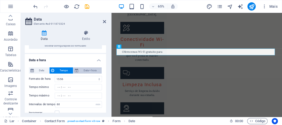
click at [78, 72] on button "Data + hora" at bounding box center [87, 71] width 28 height 6
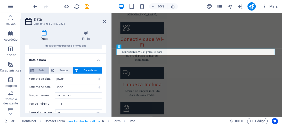
click at [37, 71] on span "Data" at bounding box center [41, 71] width 12 height 6
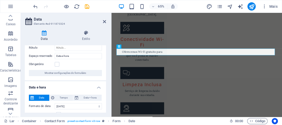
scroll to position [0, 0]
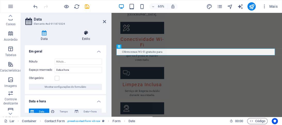
click at [84, 40] on font "Estilo" at bounding box center [86, 39] width 8 height 4
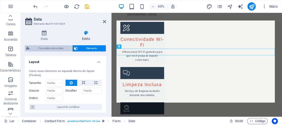
click at [62, 49] on font "Formulário de contato" at bounding box center [50, 48] width 25 height 3
select select "rem"
select select "preset-contact-form-v3-row"
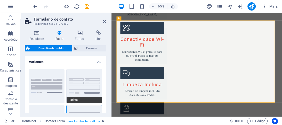
click at [77, 83] on button "Padrão" at bounding box center [85, 86] width 36 height 34
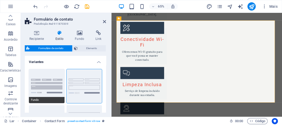
click at [52, 82] on button "Fundo" at bounding box center [47, 86] width 36 height 34
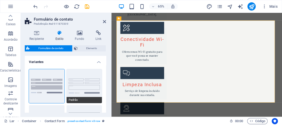
click at [71, 79] on button "Padrão" at bounding box center [85, 86] width 36 height 34
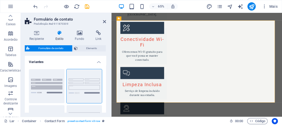
click at [74, 62] on h4 "Variantes" at bounding box center [65, 60] width 81 height 9
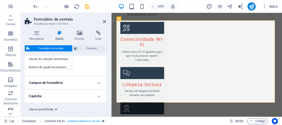
scroll to position [72, 0]
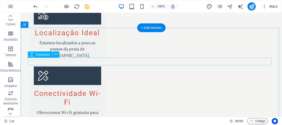
scroll to position [667, 0]
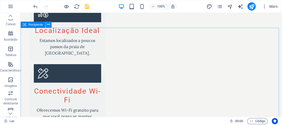
click at [49, 26] on icon at bounding box center [48, 24] width 3 height 5
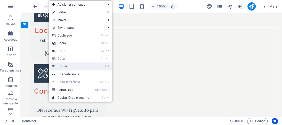
click at [63, 67] on font "Excluir" at bounding box center [63, 67] width 10 height 4
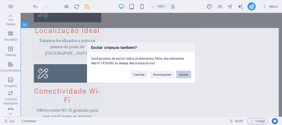
click at [188, 76] on button "Excluir" at bounding box center [183, 75] width 15 height 8
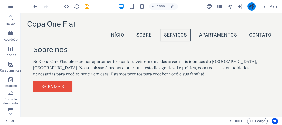
scroll to position [343, 0]
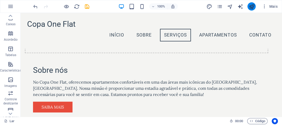
click at [251, 7] on icon "publicar" at bounding box center [252, 7] width 6 height 6
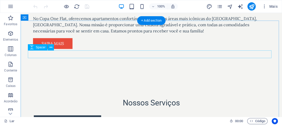
scroll to position [454, 0]
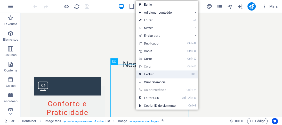
click at [148, 75] on font "Excluir" at bounding box center [149, 75] width 10 height 4
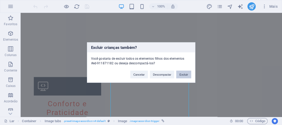
click at [182, 73] on font "Excluir" at bounding box center [183, 74] width 9 height 3
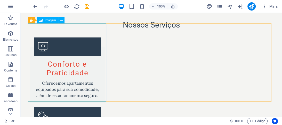
scroll to position [496, 0]
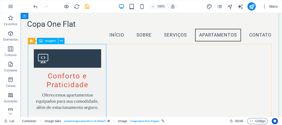
scroll to position [460, 0]
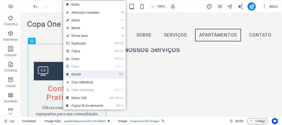
click at [91, 75] on link "⌦ Excluir" at bounding box center [84, 75] width 43 height 8
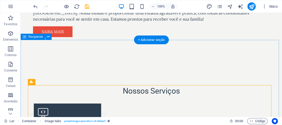
scroll to position [475, 0]
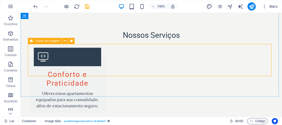
click at [48, 42] on font "Guias de imagem" at bounding box center [47, 41] width 24 height 4
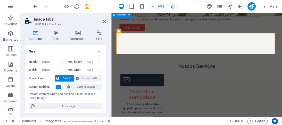
scroll to position [523, 0]
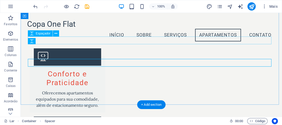
scroll to position [440, 0]
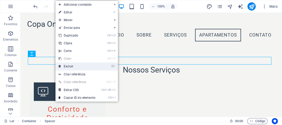
drag, startPoint x: 65, startPoint y: 67, endPoint x: 49, endPoint y: 53, distance: 21.6
click at [65, 67] on font "Excluir" at bounding box center [69, 67] width 10 height 4
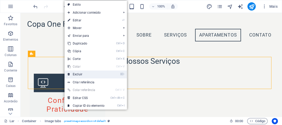
click at [73, 72] on link "⌦ Excluir" at bounding box center [86, 75] width 43 height 8
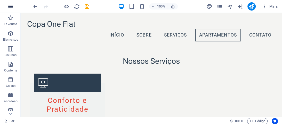
click at [12, 6] on icon "button" at bounding box center [10, 6] width 6 height 6
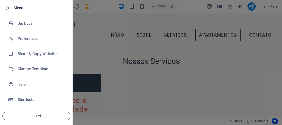
click at [15, 10] on h6 "Menu" at bounding box center [41, 8] width 55 height 6
drag, startPoint x: 13, startPoint y: 7, endPoint x: 5, endPoint y: 7, distance: 8.0
click at [11, 8] on div at bounding box center [8, 8] width 9 height 6
click at [5, 7] on icon "button" at bounding box center [8, 8] width 6 height 6
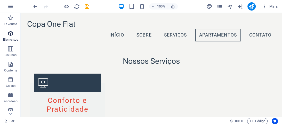
click at [13, 37] on span "Elementos" at bounding box center [10, 36] width 21 height 12
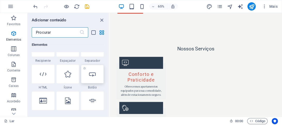
scroll to position [159, 0]
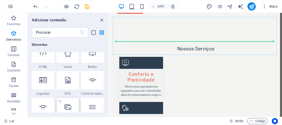
select select "4"
select select "%"
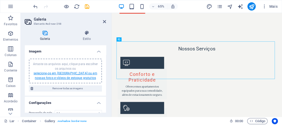
click at [64, 76] on font "selecione-os em [GEOGRAPHIC_DATA] ou em nossas fotos e vídeos de estoque gratui…" at bounding box center [66, 76] width 64 height 8
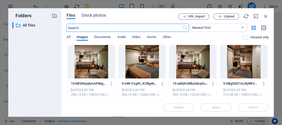
scroll to position [497, 0]
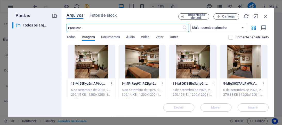
click at [83, 62] on div at bounding box center [91, 62] width 47 height 34
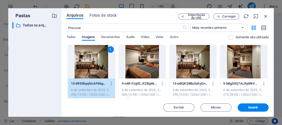
click at [135, 61] on div at bounding box center [142, 62] width 47 height 34
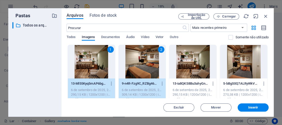
drag, startPoint x: 198, startPoint y: 60, endPoint x: 232, endPoint y: 58, distance: 34.1
click at [198, 60] on div at bounding box center [192, 62] width 47 height 34
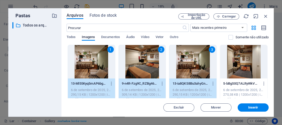
click at [232, 58] on div at bounding box center [243, 62] width 47 height 34
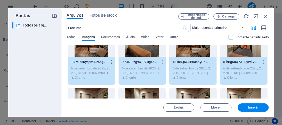
scroll to position [41, 0]
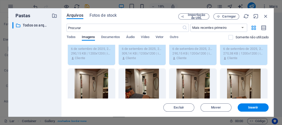
click at [87, 87] on div at bounding box center [91, 86] width 47 height 34
click at [146, 83] on div at bounding box center [142, 86] width 47 height 34
click at [239, 83] on div at bounding box center [243, 86] width 47 height 34
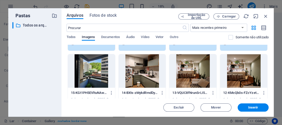
scroll to position [145, 0]
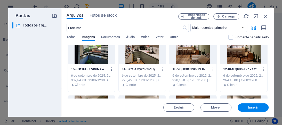
click at [96, 58] on div at bounding box center [91, 48] width 47 height 34
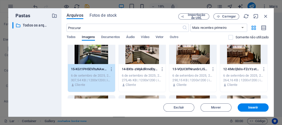
click at [128, 58] on div at bounding box center [142, 48] width 47 height 34
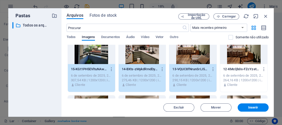
click at [239, 59] on div at bounding box center [243, 48] width 47 height 34
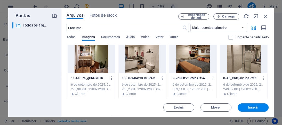
scroll to position [207, 0]
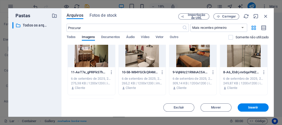
click at [99, 62] on div at bounding box center [91, 51] width 47 height 34
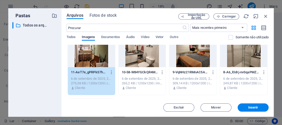
click at [139, 61] on div at bounding box center [142, 51] width 47 height 34
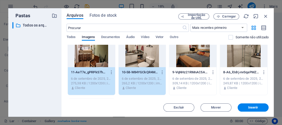
click at [195, 66] on div at bounding box center [192, 51] width 47 height 34
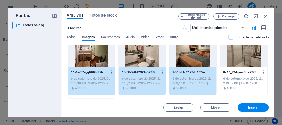
click at [237, 66] on div at bounding box center [243, 51] width 47 height 34
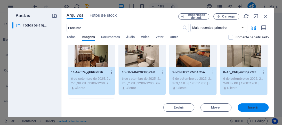
drag, startPoint x: 244, startPoint y: 110, endPoint x: 86, endPoint y: 110, distance: 157.8
click at [244, 110] on button "Inserir" at bounding box center [253, 108] width 31 height 8
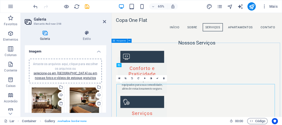
scroll to position [435, 0]
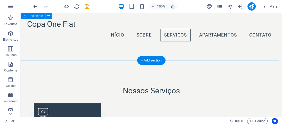
scroll to position [398, 0]
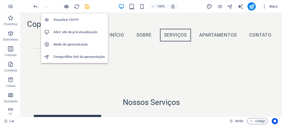
click at [66, 7] on icon "button" at bounding box center [67, 7] width 6 height 6
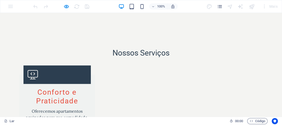
scroll to position [432, 0]
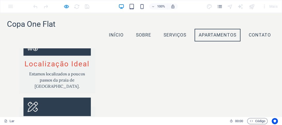
scroll to position [584, 0]
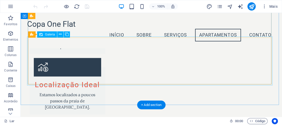
scroll to position [543, 0]
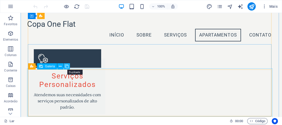
click at [66, 67] on icon at bounding box center [67, 66] width 4 height 5
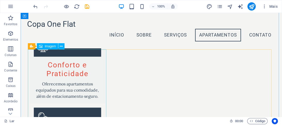
scroll to position [455, 0]
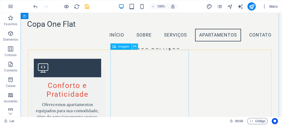
click at [135, 48] on icon at bounding box center [134, 46] width 3 height 5
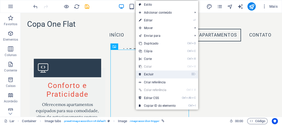
click at [141, 72] on link "⌦ Excluir" at bounding box center [157, 75] width 43 height 8
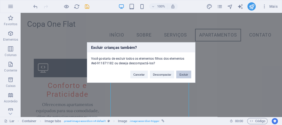
click at [183, 75] on font "Excluir" at bounding box center [183, 74] width 9 height 3
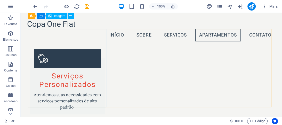
scroll to position [475, 0]
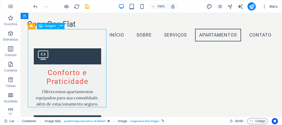
scroll to position [455, 0]
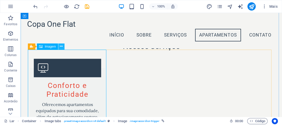
click at [63, 46] on button at bounding box center [61, 47] width 6 height 6
click at [61, 48] on icon at bounding box center [61, 46] width 3 height 5
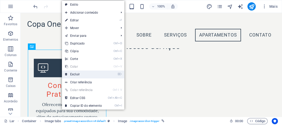
drag, startPoint x: 81, startPoint y: 75, endPoint x: 114, endPoint y: 70, distance: 33.9
click at [81, 75] on link "⌦ Excluir" at bounding box center [83, 75] width 43 height 8
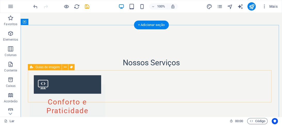
scroll to position [449, 0]
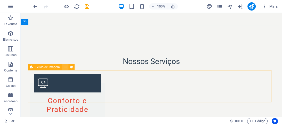
click at [66, 67] on icon at bounding box center [65, 67] width 3 height 5
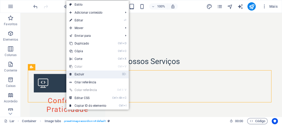
click at [69, 74] on icon at bounding box center [70, 75] width 3 height 8
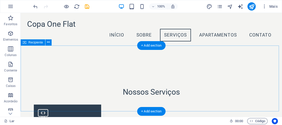
scroll to position [413, 0]
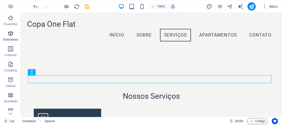
click at [9, 34] on icon "button" at bounding box center [10, 33] width 6 height 6
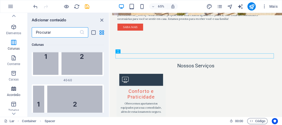
scroll to position [0, 0]
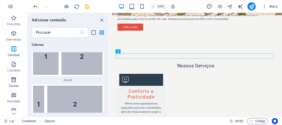
click at [16, 80] on icon "button" at bounding box center [14, 80] width 6 height 6
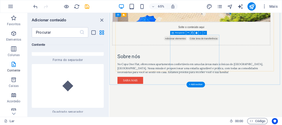
scroll to position [434, 0]
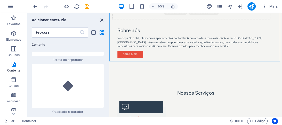
drag, startPoint x: 101, startPoint y: 20, endPoint x: 116, endPoint y: 52, distance: 35.6
click at [101, 20] on icon "fechar painel" at bounding box center [102, 20] width 6 height 6
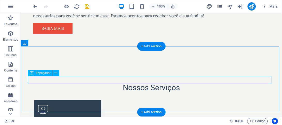
scroll to position [427, 0]
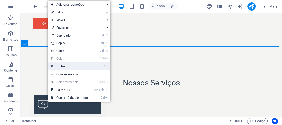
click at [60, 67] on font "Excluir" at bounding box center [61, 67] width 10 height 4
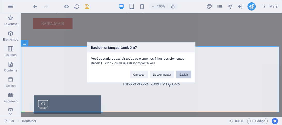
click at [184, 74] on font "Excluir" at bounding box center [183, 74] width 9 height 3
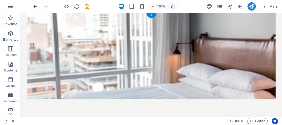
scroll to position [0, 0]
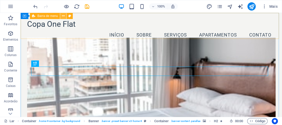
click at [62, 15] on icon at bounding box center [63, 15] width 3 height 5
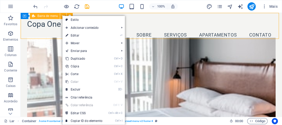
click at [54, 15] on font "Barra de menu" at bounding box center [47, 16] width 20 height 4
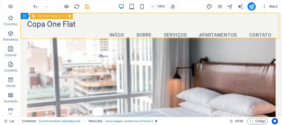
click at [54, 15] on font "Barra de menu" at bounding box center [47, 16] width 20 height 4
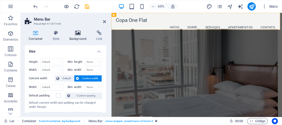
click at [84, 37] on h4 "Background" at bounding box center [79, 35] width 27 height 11
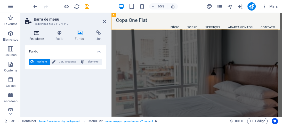
click at [41, 39] on font "Recipiente" at bounding box center [36, 39] width 14 height 4
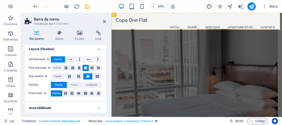
scroll to position [65, 0]
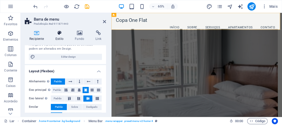
click at [62, 40] on font "Estilo" at bounding box center [60, 39] width 8 height 4
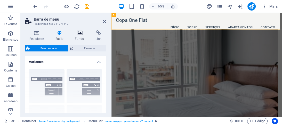
click at [80, 37] on font "Fundo" at bounding box center [79, 39] width 9 height 4
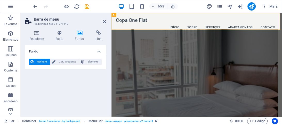
click at [214, 66] on figure at bounding box center [242, 111] width 249 height 146
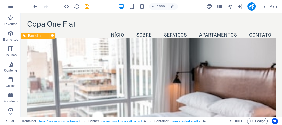
click at [34, 36] on font "Bandeira" at bounding box center [34, 36] width 12 height 4
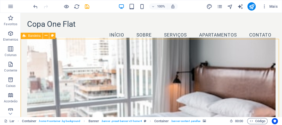
click at [34, 36] on font "Bandeira" at bounding box center [34, 36] width 12 height 4
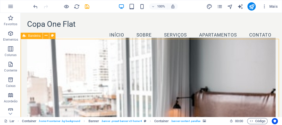
select select "vh"
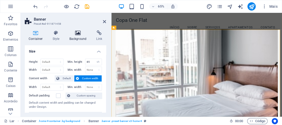
click at [74, 36] on h4 "Background" at bounding box center [79, 35] width 27 height 11
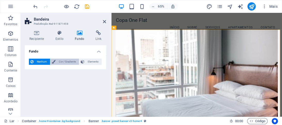
click at [71, 62] on font "Cor / Gradiente" at bounding box center [67, 61] width 17 height 3
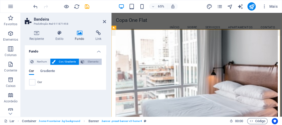
click at [85, 61] on button "Elemento" at bounding box center [90, 62] width 22 height 6
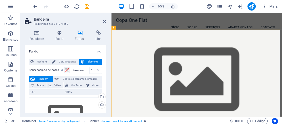
scroll to position [0, 0]
click at [40, 78] on font "Imagem" at bounding box center [44, 79] width 10 height 3
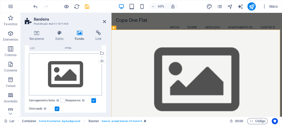
scroll to position [21, 0]
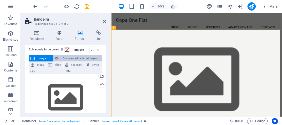
click at [56, 59] on icon at bounding box center [56, 59] width 4 height 6
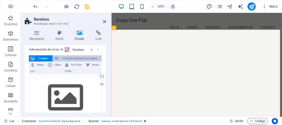
select select "ms"
select select "s"
select select "progressive"
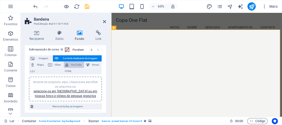
click at [75, 64] on font "YouTube" at bounding box center [76, 65] width 11 height 3
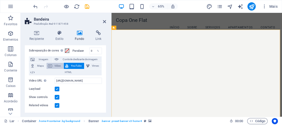
scroll to position [19, 0]
click at [56, 65] on font "Vídeo" at bounding box center [57, 66] width 6 height 3
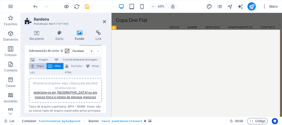
click at [41, 66] on font "Mapa" at bounding box center [40, 66] width 6 height 3
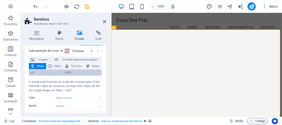
click at [34, 73] on icon at bounding box center [32, 73] width 4 height 6
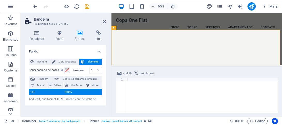
scroll to position [0, 0]
click at [105, 22] on icon at bounding box center [104, 22] width 3 height 4
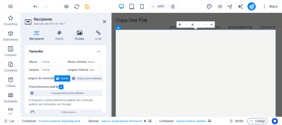
click at [79, 38] on font "Fundo" at bounding box center [79, 39] width 9 height 4
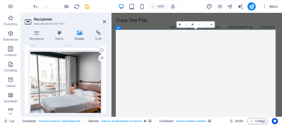
scroll to position [41, 0]
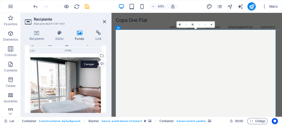
click at [100, 64] on div "Carregar" at bounding box center [102, 65] width 8 height 8
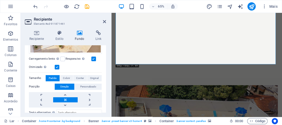
scroll to position [124, 0]
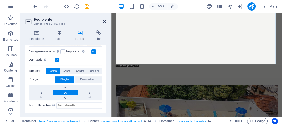
click at [104, 22] on icon at bounding box center [104, 22] width 3 height 4
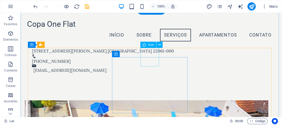
scroll to position [251, 0]
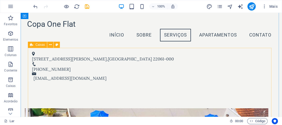
click at [40, 44] on font "Caixas" at bounding box center [40, 45] width 10 height 4
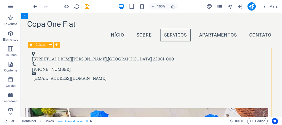
click at [40, 44] on font "Caixas" at bounding box center [40, 45] width 10 height 4
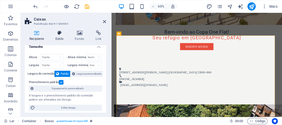
scroll to position [0, 0]
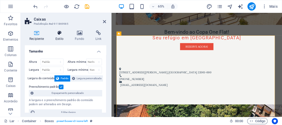
click at [58, 38] on font "Estilo" at bounding box center [60, 39] width 8 height 4
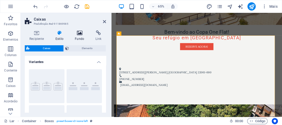
click at [77, 39] on font "Fundo" at bounding box center [79, 39] width 9 height 4
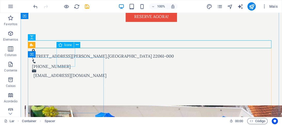
click at [66, 46] on font "Ícone" at bounding box center [67, 45] width 7 height 4
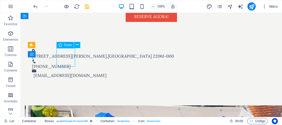
click at [66, 45] on font "Ícone" at bounding box center [67, 45] width 7 height 4
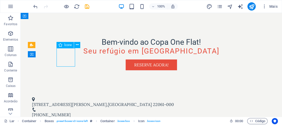
select select "xMidYMid"
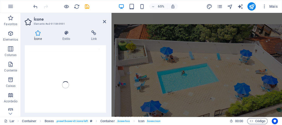
scroll to position [0, 0]
click at [69, 40] on font "Estilo" at bounding box center [66, 39] width 8 height 4
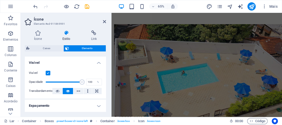
scroll to position [21, 0]
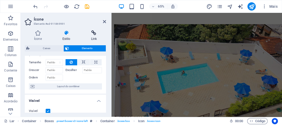
click at [95, 36] on h4 "Link" at bounding box center [94, 35] width 25 height 11
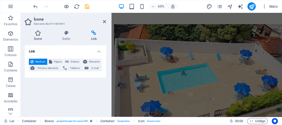
click at [38, 41] on font "Ícone" at bounding box center [38, 39] width 8 height 4
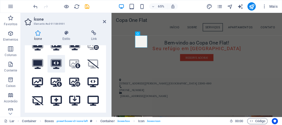
scroll to position [0, 0]
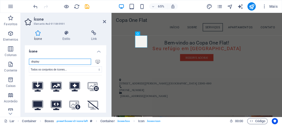
click at [40, 60] on input "display" at bounding box center [60, 62] width 62 height 6
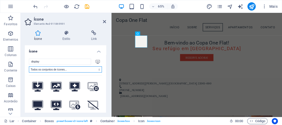
click at [85, 69] on select "Todos os conjuntos de ícones... IcoFont Ionicons Marcas FontAwesome FontAwesome…" at bounding box center [65, 70] width 73 height 6
click at [29, 67] on select "Todos os conjuntos de ícones... IcoFont Ionicons Marcas FontAwesome FontAwesome…" at bounding box center [65, 70] width 73 height 6
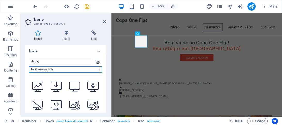
click at [70, 71] on select "Todos os conjuntos de ícones... IcoFont Ionicons Marcas FontAwesome FontAwesome…" at bounding box center [65, 70] width 73 height 6
click at [29, 67] on select "Todos os conjuntos de ícones... IcoFont Ionicons Marcas FontAwesome FontAwesome…" at bounding box center [65, 70] width 73 height 6
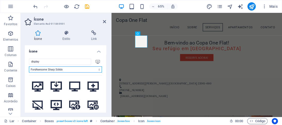
click at [68, 68] on select "Todos os conjuntos de ícones... IcoFont Ionicons Marcas FontAwesome FontAwesome…" at bounding box center [65, 70] width 73 height 6
select select "font-awesome-sharp-thin"
click at [29, 67] on select "Todos os conjuntos de ícones... IcoFont Ionicons Marcas FontAwesome FontAwesome…" at bounding box center [65, 70] width 73 height 6
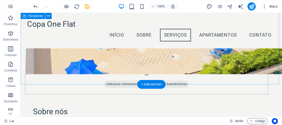
scroll to position [334, 0]
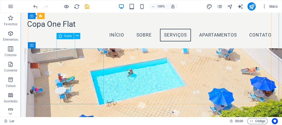
click at [68, 36] on font "Ícone" at bounding box center [67, 36] width 7 height 4
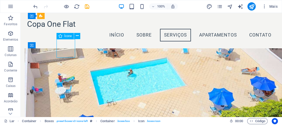
click at [68, 36] on font "Ícone" at bounding box center [67, 36] width 7 height 4
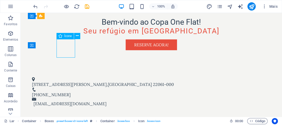
select select "xMidYMid"
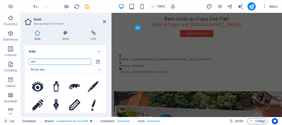
scroll to position [396, 0]
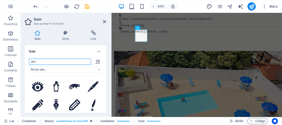
click at [47, 62] on input "pen" at bounding box center [60, 62] width 62 height 6
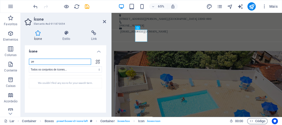
type input "p"
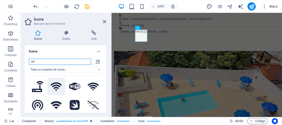
type input "wif"
click at [58, 89] on icon at bounding box center [56, 87] width 11 height 9
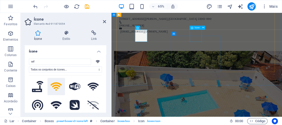
click at [197, 27] on font "Ícone" at bounding box center [197, 28] width 5 height 2
select select "xMidYMid"
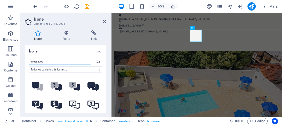
click at [55, 62] on input "messages" at bounding box center [60, 62] width 62 height 6
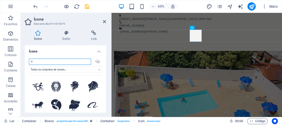
type input "l"
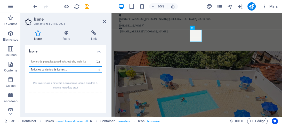
click at [53, 70] on select "Todos os conjuntos de ícones... IcoFont Ionicons Marcas FontAwesome FontAwesome…" at bounding box center [65, 70] width 73 height 6
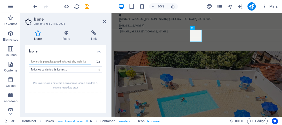
click at [46, 62] on input "search" at bounding box center [60, 62] width 62 height 6
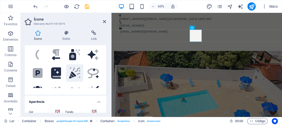
scroll to position [41, 0]
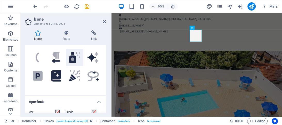
type input "par"
click at [73, 57] on icon at bounding box center [72, 57] width 7 height 11
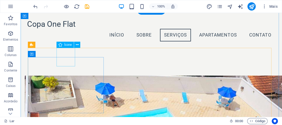
scroll to position [251, 0]
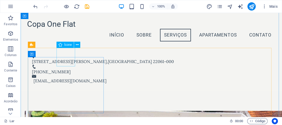
click at [66, 46] on font "Ícone" at bounding box center [67, 45] width 7 height 4
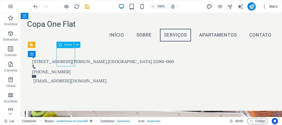
click at [66, 44] on font "Ícone" at bounding box center [67, 45] width 7 height 4
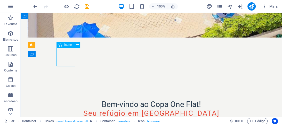
select select "font-awesome-sharp-thin"
select select "xMidYMid"
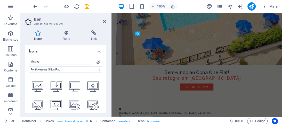
scroll to position [314, 0]
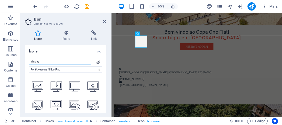
click at [57, 62] on input "display" at bounding box center [60, 62] width 62 height 6
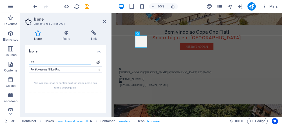
type input "c"
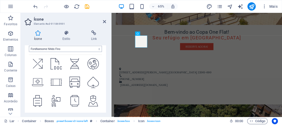
scroll to position [0, 0]
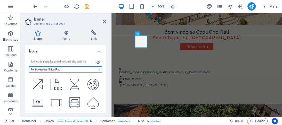
click at [49, 68] on select "Todos os conjuntos de ícones... IcoFont Ionicons Marcas FontAwesome FontAwesome…" at bounding box center [65, 70] width 73 height 6
select select
click at [29, 67] on select "Todos os conjuntos de ícones... IcoFont Ionicons Marcas FontAwesome FontAwesome…" at bounding box center [65, 70] width 73 height 6
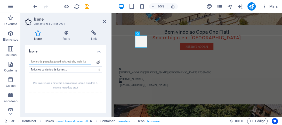
click at [46, 63] on input "search" at bounding box center [60, 62] width 62 height 6
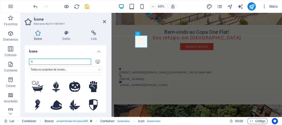
type input "ho"
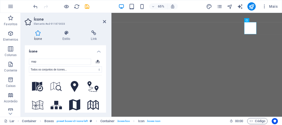
select select "xMidYMid"
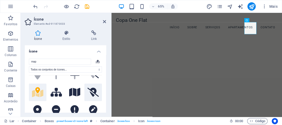
scroll to position [334, 0]
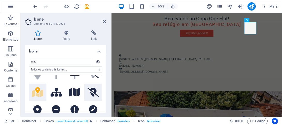
click at [90, 90] on icon at bounding box center [93, 92] width 11 height 9
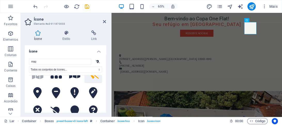
scroll to position [165, 0]
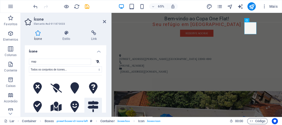
click at [91, 101] on icon at bounding box center [93, 106] width 11 height 11
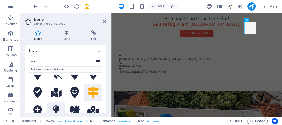
scroll to position [186, 0]
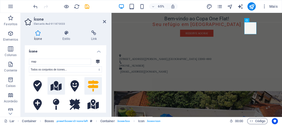
click at [54, 84] on icon at bounding box center [56, 86] width 11 height 10
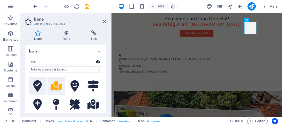
click at [41, 84] on icon at bounding box center [37, 86] width 9 height 11
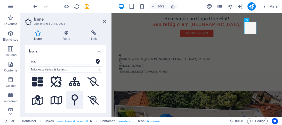
scroll to position [207, 0]
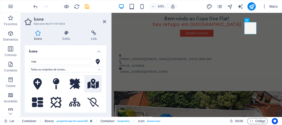
click at [90, 81] on icon at bounding box center [93, 84] width 11 height 10
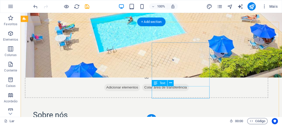
scroll to position [452, 0]
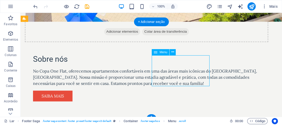
select select
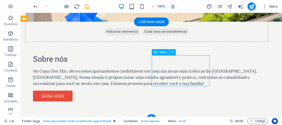
select select
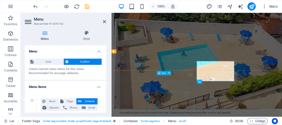
scroll to position [446, 0]
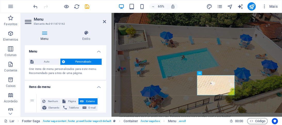
click at [47, 39] on font "Menu" at bounding box center [45, 39] width 8 height 4
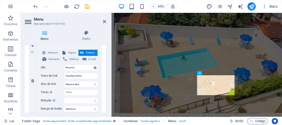
scroll to position [269, 0]
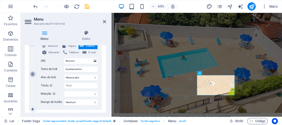
click at [33, 73] on icon at bounding box center [32, 75] width 3 height 4
select select
type input "#contact-us-2"
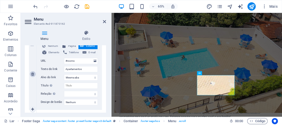
type input "Contato"
select select
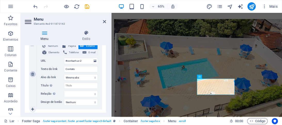
scroll to position [440, 0]
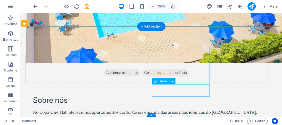
scroll to position [448, 0]
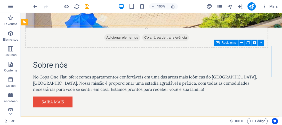
click at [229, 44] on font "Recipiente" at bounding box center [229, 43] width 15 height 4
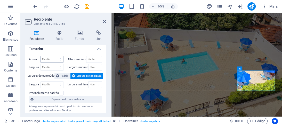
scroll to position [0, 0]
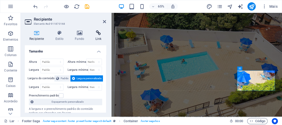
click at [95, 35] on icon at bounding box center [98, 32] width 15 height 5
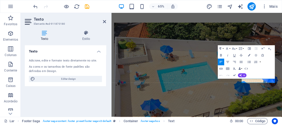
click at [43, 38] on font "Texto" at bounding box center [45, 39] width 8 height 4
click at [85, 38] on font "Estilo" at bounding box center [86, 39] width 8 height 4
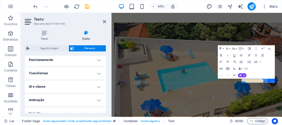
scroll to position [165, 0]
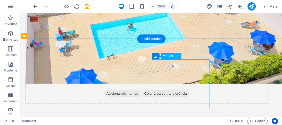
scroll to position [448, 0]
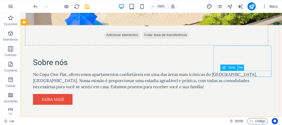
click at [242, 68] on icon at bounding box center [241, 67] width 3 height 5
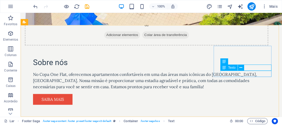
click at [224, 69] on icon at bounding box center [225, 68] width 4 height 6
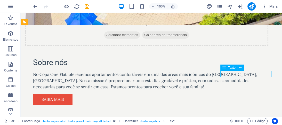
click at [224, 69] on icon at bounding box center [225, 68] width 4 height 6
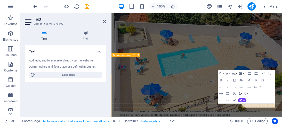
scroll to position [440, 0]
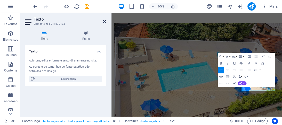
click at [105, 23] on icon at bounding box center [104, 22] width 3 height 4
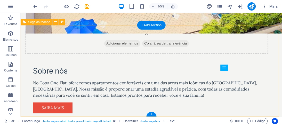
scroll to position [448, 0]
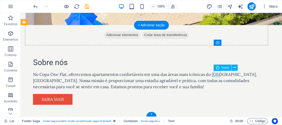
select select "xMidYMid"
select select "px"
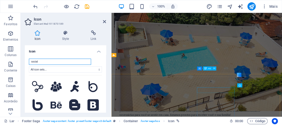
scroll to position [440, 0]
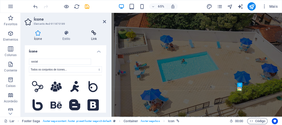
click at [93, 36] on h4 "Link" at bounding box center [94, 35] width 25 height 11
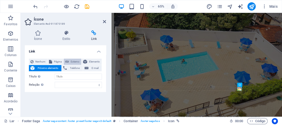
click at [75, 62] on font "Externo" at bounding box center [75, 61] width 9 height 3
select select "blank"
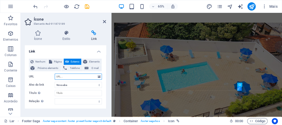
paste input "https://www.instagram.com/hospedapluss/"
type input "https://www.instagram.com/hospedapluss/"
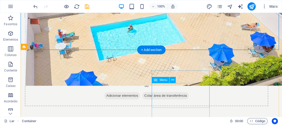
scroll to position [448, 0]
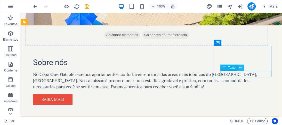
click at [242, 67] on icon at bounding box center [241, 67] width 3 height 5
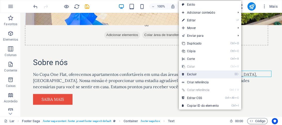
click at [222, 76] on li "⌦ Excluir" at bounding box center [210, 75] width 62 height 8
click at [210, 72] on link "⌦ Excluir" at bounding box center [200, 75] width 43 height 8
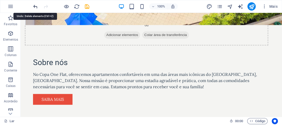
click at [34, 5] on icon "desfazer" at bounding box center [36, 7] width 6 height 6
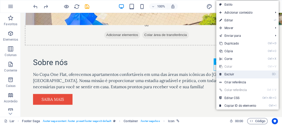
click at [226, 74] on font "Excluir" at bounding box center [230, 75] width 10 height 4
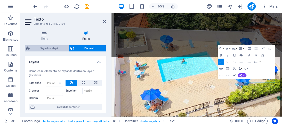
click at [37, 45] on span "Saga do rodapé" at bounding box center [49, 48] width 36 height 6
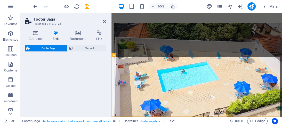
select select "rem"
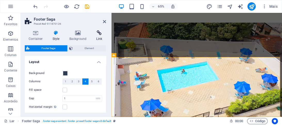
click at [97, 37] on h4 "Link" at bounding box center [99, 35] width 14 height 11
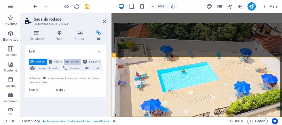
click at [74, 62] on font "Externo" at bounding box center [75, 61] width 9 height 3
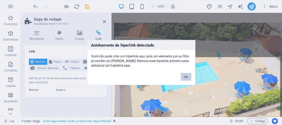
click at [186, 77] on font "OK" at bounding box center [186, 77] width 4 height 3
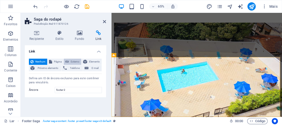
click at [72, 61] on font "Externo" at bounding box center [75, 61] width 9 height 3
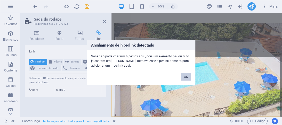
click at [186, 75] on button "OK" at bounding box center [186, 77] width 10 height 8
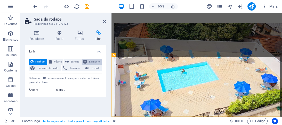
click at [95, 61] on font "Elemento" at bounding box center [94, 61] width 11 height 3
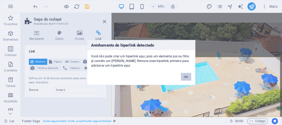
click at [186, 76] on font "OK" at bounding box center [186, 77] width 4 height 3
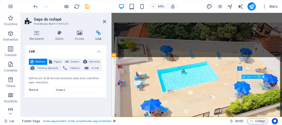
click at [250, 78] on font "Texto" at bounding box center [249, 77] width 5 height 2
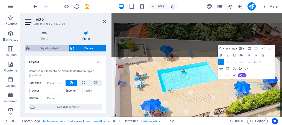
click at [50, 48] on font "Saga do rodapé" at bounding box center [49, 48] width 18 height 3
select select "rem"
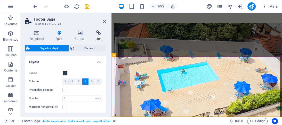
click at [99, 37] on font "Link" at bounding box center [99, 39] width 6 height 4
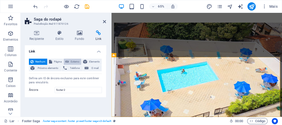
click at [71, 62] on font "Externo" at bounding box center [75, 61] width 9 height 3
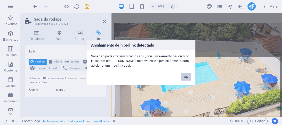
drag, startPoint x: 185, startPoint y: 76, endPoint x: 114, endPoint y: 97, distance: 74.2
click at [185, 76] on font "OK" at bounding box center [186, 77] width 4 height 3
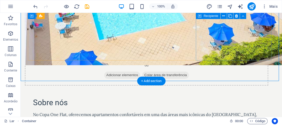
scroll to position [448, 0]
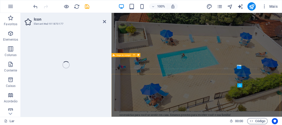
scroll to position [440, 0]
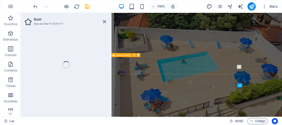
select select "xMidYMid"
select select "px"
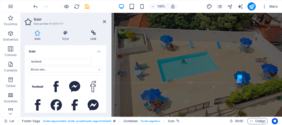
click at [93, 40] on h4 "Link" at bounding box center [93, 35] width 25 height 11
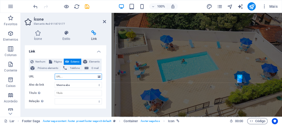
select select "blank"
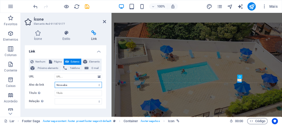
click at [70, 84] on select "Nova aba Mesma aba Sobreposição" at bounding box center [78, 85] width 47 height 6
click at [70, 77] on input "URL" at bounding box center [78, 77] width 47 height 6
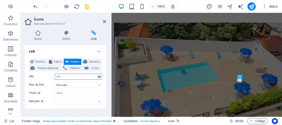
paste input "https://www.facebook.com/profile.php?id=61577148207662"
type input "https://www.facebook.com/profile.php?id=61577148207662"
drag, startPoint x: 158, startPoint y: 72, endPoint x: 190, endPoint y: 91, distance: 37.9
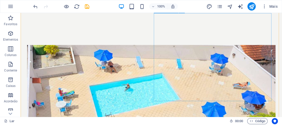
scroll to position [186, 0]
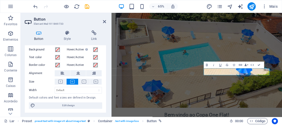
scroll to position [0, 0]
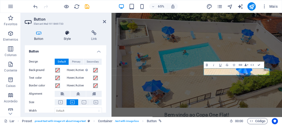
click at [65, 39] on h4 "Style" at bounding box center [68, 35] width 27 height 11
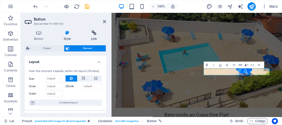
click at [96, 36] on h4 "Link" at bounding box center [94, 35] width 24 height 11
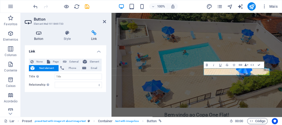
click at [37, 39] on h4 "Button" at bounding box center [40, 35] width 30 height 11
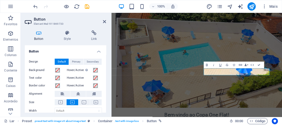
scroll to position [21, 0]
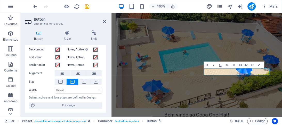
click at [41, 38] on h4 "Button" at bounding box center [40, 35] width 30 height 11
click at [64, 35] on icon at bounding box center [67, 32] width 25 height 5
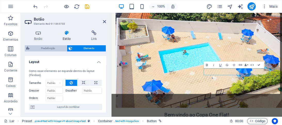
click at [47, 48] on font "Predefinição" at bounding box center [48, 48] width 14 height 3
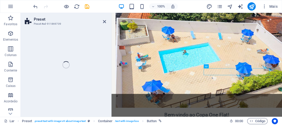
select select "rem"
select select "px"
select select "preset-text-with-image-v4-about-image-text"
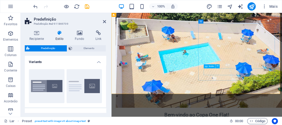
click at [218, 67] on icon at bounding box center [218, 67] width 2 height 4
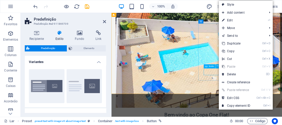
click at [211, 66] on font "Botão" at bounding box center [211, 66] width 5 height 2
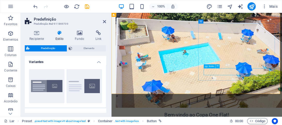
click at [211, 66] on font "Botão" at bounding box center [211, 66] width 5 height 2
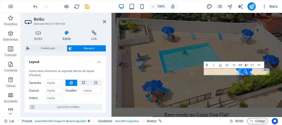
click at [69, 39] on font "Estilo" at bounding box center [67, 39] width 8 height 4
click at [41, 39] on font "Botão" at bounding box center [38, 39] width 9 height 4
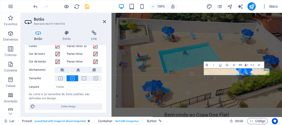
scroll to position [25, 0]
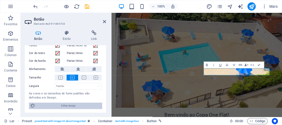
click at [57, 103] on span "Editar design" at bounding box center [69, 106] width 64 height 6
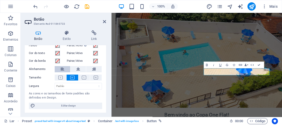
select select "px"
select select "200"
select select "px"
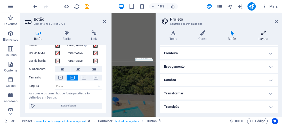
scroll to position [0, 0]
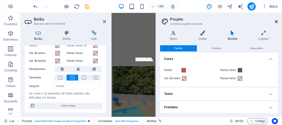
drag, startPoint x: 276, startPoint y: 23, endPoint x: 220, endPoint y: 29, distance: 56.6
click at [276, 23] on icon at bounding box center [276, 22] width 3 height 4
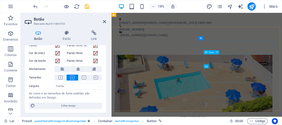
scroll to position [186, 0]
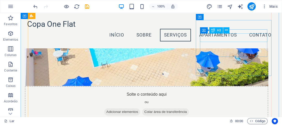
scroll to position [289, 0]
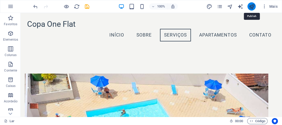
click at [251, 8] on icon "publicar" at bounding box center [252, 7] width 6 height 6
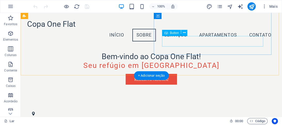
scroll to position [186, 0]
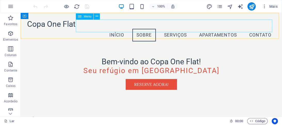
click at [223, 29] on nav "Início Sobre Serviços Apartamentos Contato" at bounding box center [151, 35] width 248 height 13
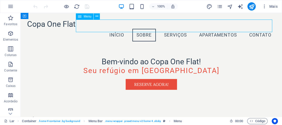
click at [223, 29] on nav "Início Sobre Serviços Apartamentos Contato" at bounding box center [151, 35] width 248 height 13
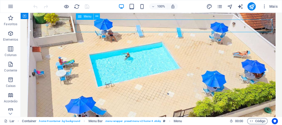
select select
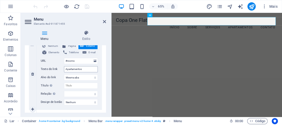
scroll to position [248, 0]
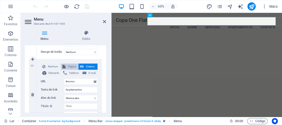
click at [68, 68] on font "Página" at bounding box center [72, 66] width 8 height 3
select select
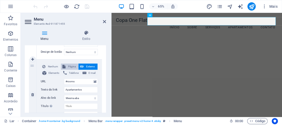
select select
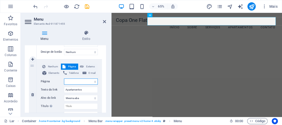
click at [76, 80] on select "Lar Subpágina Aviso Legal Privacidade" at bounding box center [81, 82] width 34 height 6
click at [71, 80] on select "Lar Subpágina Aviso Legal Privacidade" at bounding box center [81, 82] width 34 height 6
click at [71, 81] on select "Lar Subpágina Aviso Legal Privacidade" at bounding box center [81, 82] width 34 height 6
click at [81, 66] on icon at bounding box center [82, 67] width 4 height 6
select select
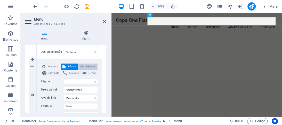
select select
select select "blank"
select select
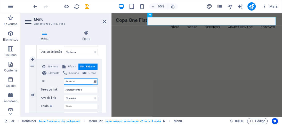
click at [77, 82] on input "#rooms" at bounding box center [81, 82] width 34 height 6
select select
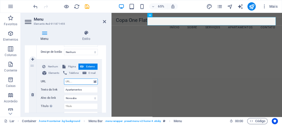
select select
paste input "[URL][DOMAIN_NAME]"
type input "[URL][DOMAIN_NAME]"
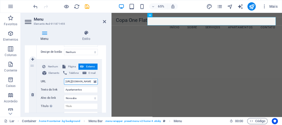
scroll to position [0, 19]
select select
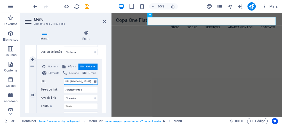
select select
type input "[URL][DOMAIN_NAME]"
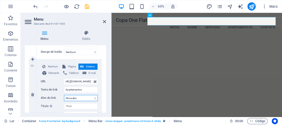
click at [91, 99] on select "Nova aba Mesma aba Sobreposição" at bounding box center [81, 98] width 34 height 6
select select
click at [64, 95] on select "Nova aba Mesma aba Sobreposição" at bounding box center [81, 98] width 34 height 6
select select
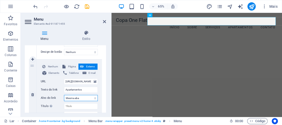
select select
click at [98, 40] on h4 "Estilo" at bounding box center [86, 35] width 40 height 11
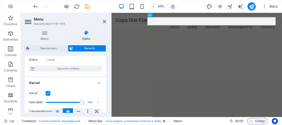
scroll to position [21, 0]
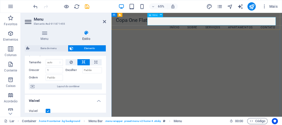
click at [194, 29] on nav "Início Sobre Serviços Apartamentos Contato" at bounding box center [242, 35] width 249 height 13
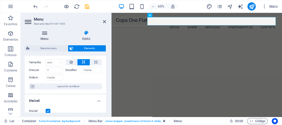
click at [46, 40] on font "Menu" at bounding box center [45, 39] width 8 height 4
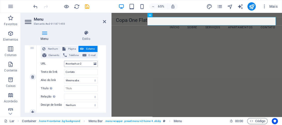
scroll to position [330, 0]
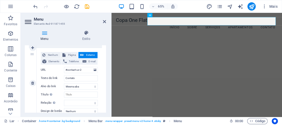
click at [81, 54] on icon at bounding box center [82, 55] width 4 height 6
click at [78, 70] on input "#contact-us-2" at bounding box center [81, 70] width 34 height 6
select select
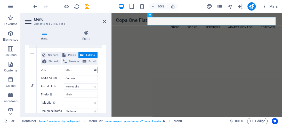
select select
paste input "[URL][DOMAIN_NAME][PHONE_NUMBER]"
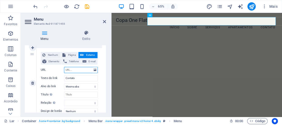
type input "[URL][DOMAIN_NAME][PHONE_NUMBER]"
select select
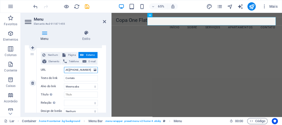
select select
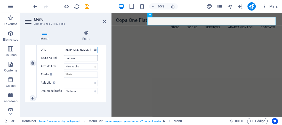
scroll to position [354, 0]
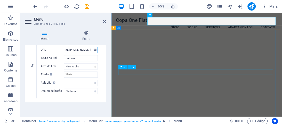
type input "[URL][DOMAIN_NAME][PHONE_NUMBER]"
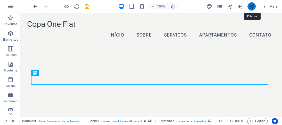
click at [254, 4] on icon "publicar" at bounding box center [252, 7] width 6 height 6
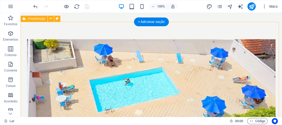
scroll to position [135, 0]
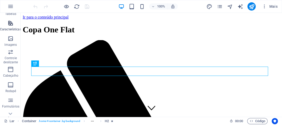
scroll to position [128, 0]
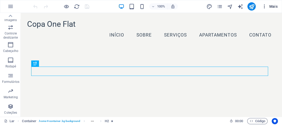
click at [272, 7] on font "Mais" at bounding box center [273, 6] width 9 height 4
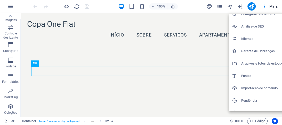
scroll to position [0, 0]
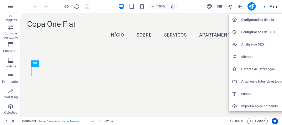
click at [266, 6] on div at bounding box center [141, 62] width 282 height 125
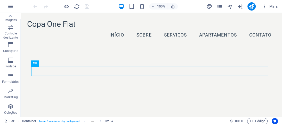
click at [265, 6] on icon "button" at bounding box center [264, 6] width 5 height 5
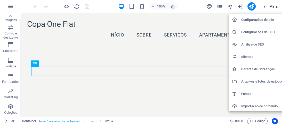
click at [265, 6] on div at bounding box center [141, 62] width 282 height 125
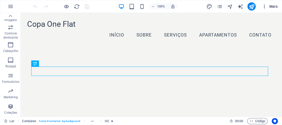
click at [273, 7] on font "Mais" at bounding box center [273, 6] width 9 height 4
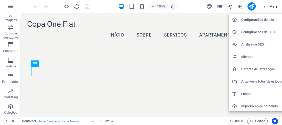
click at [273, 7] on div at bounding box center [141, 62] width 282 height 125
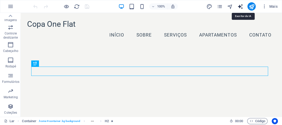
click at [240, 6] on icon "gerador_de_texto" at bounding box center [240, 7] width 6 height 6
select select "English"
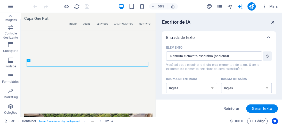
click at [273, 22] on icon "button" at bounding box center [273, 22] width 6 height 6
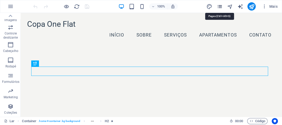
click at [217, 6] on icon "páginas" at bounding box center [220, 7] width 6 height 6
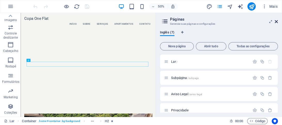
click at [277, 22] on icon at bounding box center [276, 22] width 3 height 4
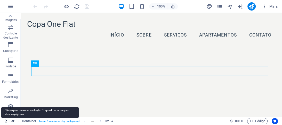
click at [10, 122] on font "Lar" at bounding box center [12, 122] width 5 height 4
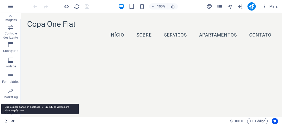
click at [10, 122] on font "Lar" at bounding box center [12, 122] width 5 height 4
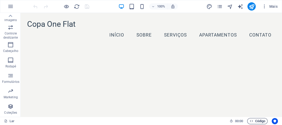
click at [258, 121] on font "Código" at bounding box center [260, 122] width 10 height 4
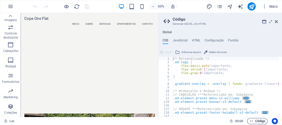
click at [258, 121] on font "Código" at bounding box center [260, 122] width 10 height 4
click at [277, 20] on icon at bounding box center [276, 22] width 3 height 4
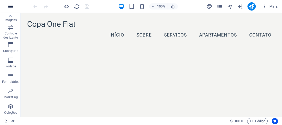
click at [10, 7] on icon "button" at bounding box center [10, 6] width 6 height 6
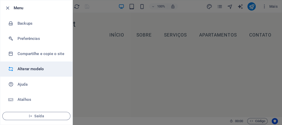
click at [34, 70] on font "Alterar modelo" at bounding box center [31, 69] width 26 height 5
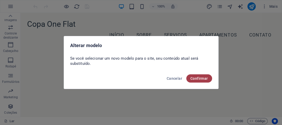
click at [202, 79] on font "Confirmar" at bounding box center [200, 79] width 18 height 4
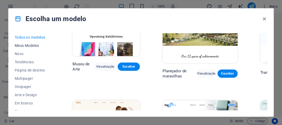
click at [29, 46] on font "Meus Modelos" at bounding box center [27, 46] width 25 height 4
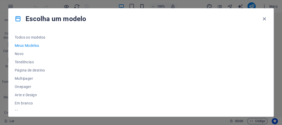
click at [29, 46] on font "Meus Modelos" at bounding box center [27, 46] width 25 height 4
click at [20, 52] on font "Novo" at bounding box center [19, 54] width 9 height 4
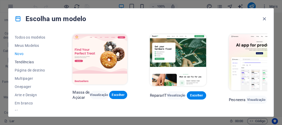
click at [21, 59] on button "Tendências" at bounding box center [32, 62] width 35 height 8
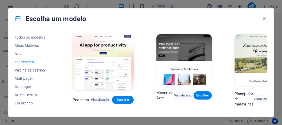
click at [24, 71] on font "Página de destino" at bounding box center [30, 70] width 30 height 4
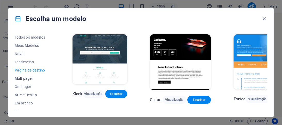
click at [27, 80] on font "Multipager" at bounding box center [24, 79] width 18 height 4
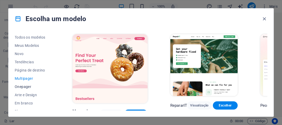
click at [27, 87] on font "Onepager" at bounding box center [23, 87] width 17 height 4
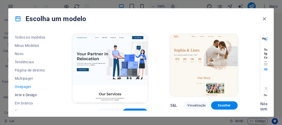
click at [28, 93] on font "Arte e Design" at bounding box center [26, 95] width 22 height 4
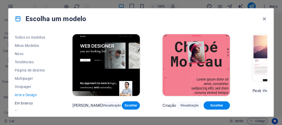
click at [29, 103] on font "Em branco" at bounding box center [24, 103] width 18 height 4
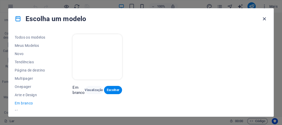
drag, startPoint x: 266, startPoint y: 18, endPoint x: 246, endPoint y: 5, distance: 24.2
click at [266, 18] on icon "button" at bounding box center [265, 19] width 6 height 6
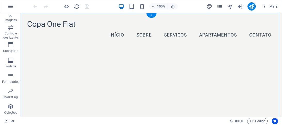
drag, startPoint x: 152, startPoint y: 15, endPoint x: 64, endPoint y: 4, distance: 88.7
click at [152, 15] on font "+" at bounding box center [152, 15] width 2 height 4
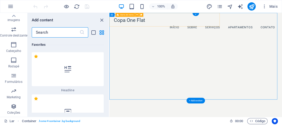
click at [173, 17] on div "Copa One Flat Menu Início Sobre Serviços Apartamentos Contato" at bounding box center [242, 30] width 266 height 35
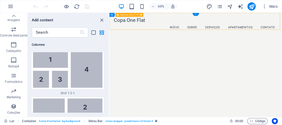
scroll to position [1581, 0]
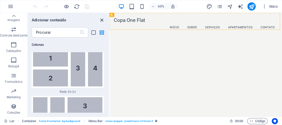
click at [101, 21] on icon "fechar painel" at bounding box center [102, 20] width 6 height 6
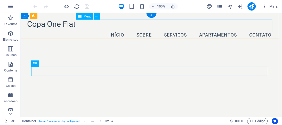
click at [238, 29] on nav "Início Sobre Serviços Apartamentos Contato" at bounding box center [151, 35] width 248 height 13
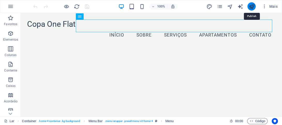
click at [249, 8] on icon "publicar" at bounding box center [252, 7] width 6 height 6
